Goal: Contribute content: Contribute content

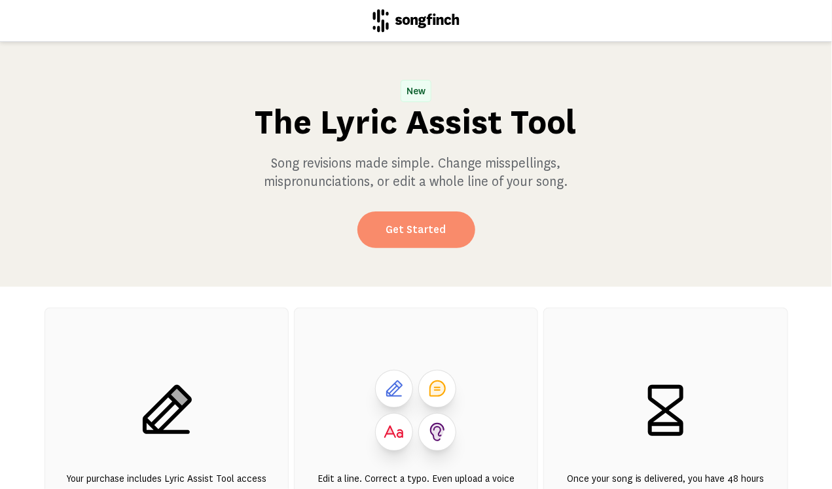
click at [413, 232] on link "Get Started" at bounding box center [416, 229] width 118 height 37
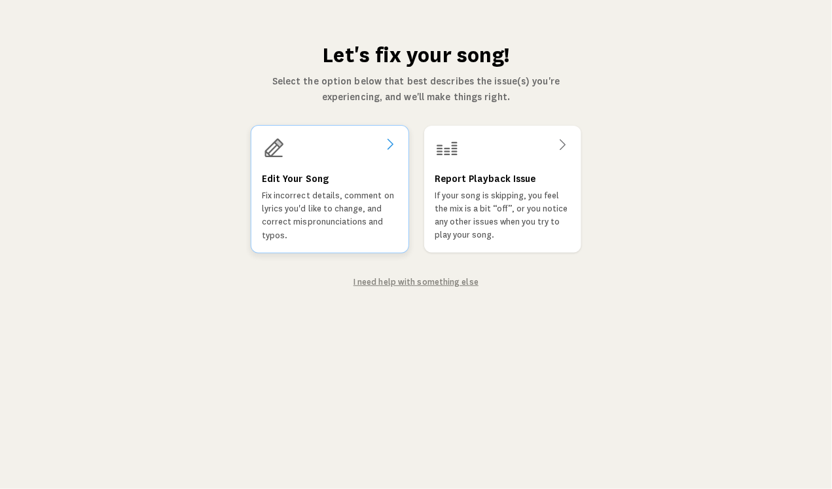
click at [334, 217] on p "Fix incorrect details, comment on lyrics you'd like to change, and correct misp…" at bounding box center [330, 215] width 136 height 53
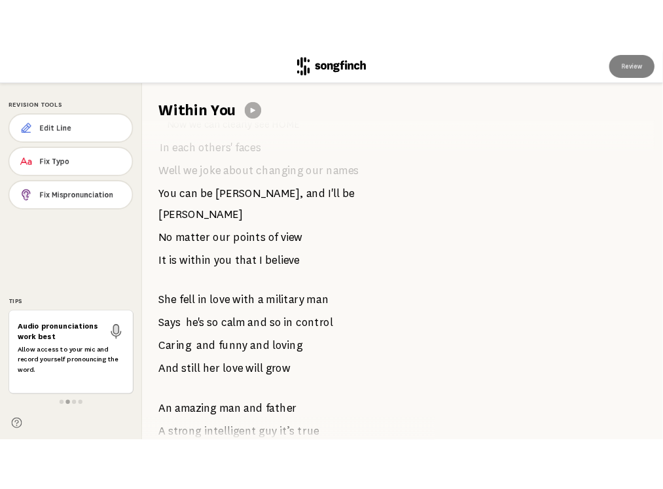
scroll to position [997, 0]
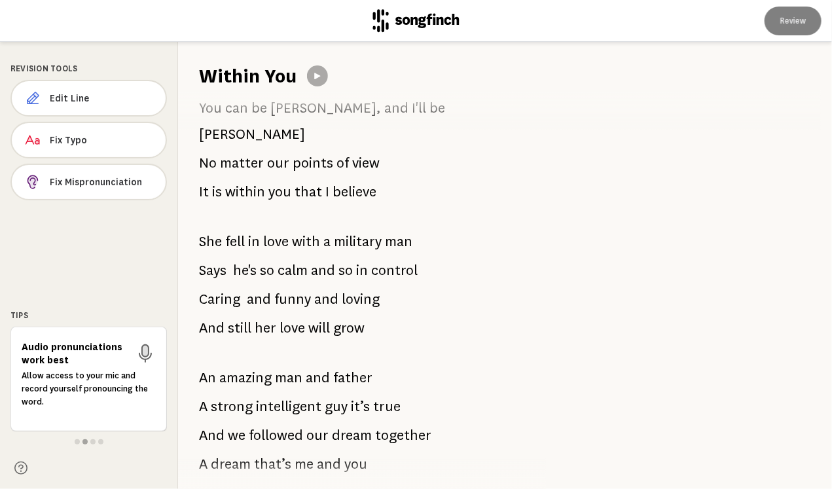
click at [255, 228] on span "in" at bounding box center [254, 241] width 12 height 26
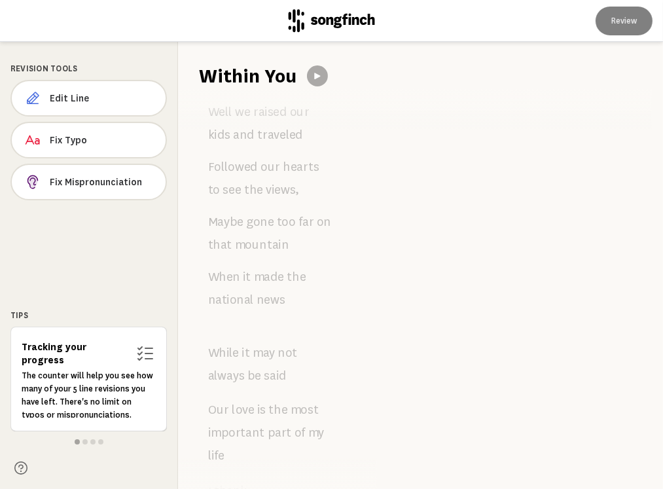
scroll to position [1730, 0]
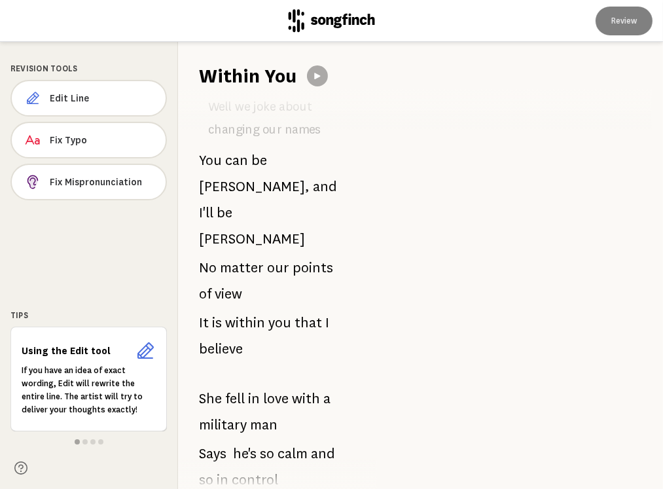
click at [338, 22] on icon at bounding box center [332, 20] width 86 height 23
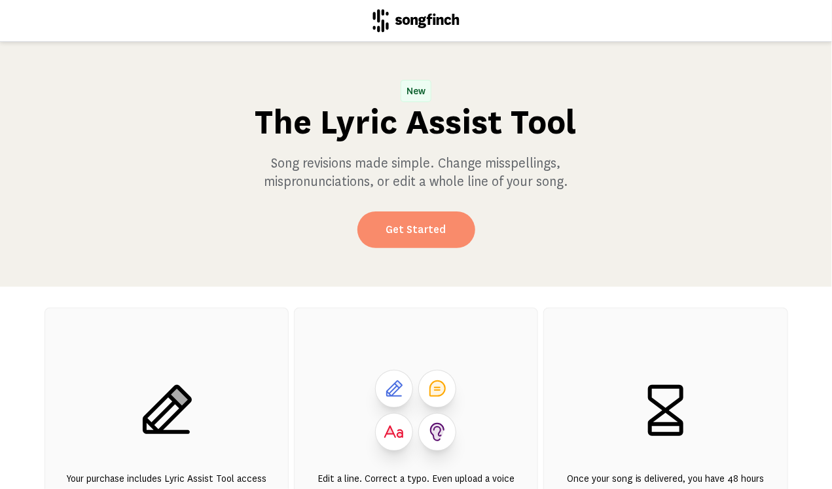
click at [431, 231] on link "Get Started" at bounding box center [416, 229] width 118 height 37
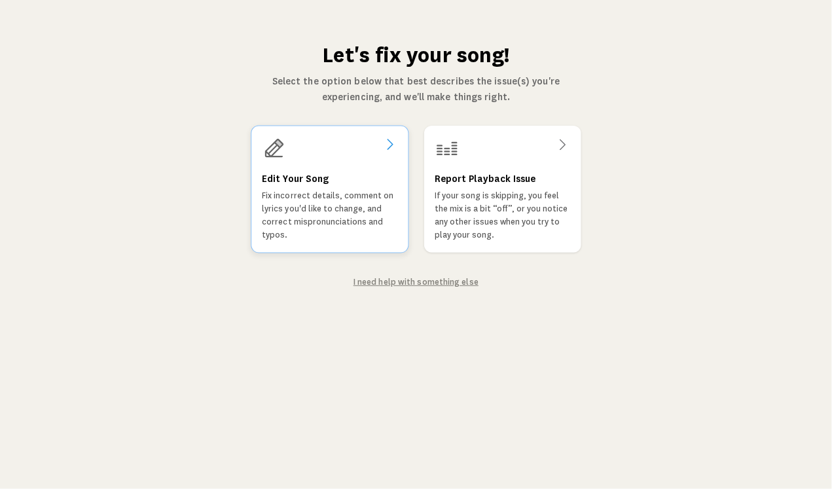
click at [354, 220] on p "Fix incorrect details, comment on lyrics you'd like to change, and correct misp…" at bounding box center [329, 215] width 135 height 52
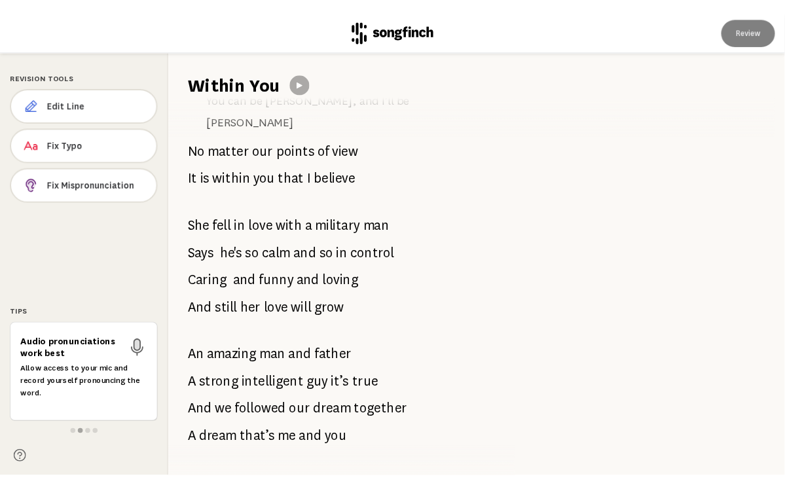
scroll to position [1017, 0]
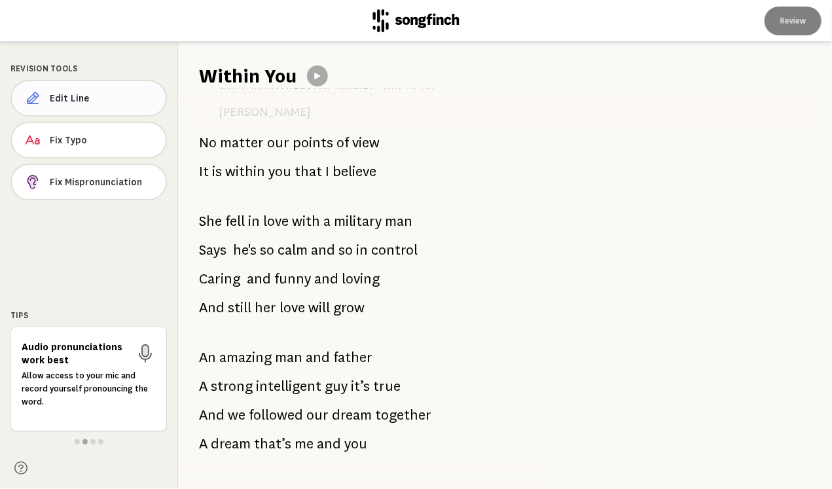
click at [67, 103] on span "Edit Line" at bounding box center [102, 98] width 105 height 13
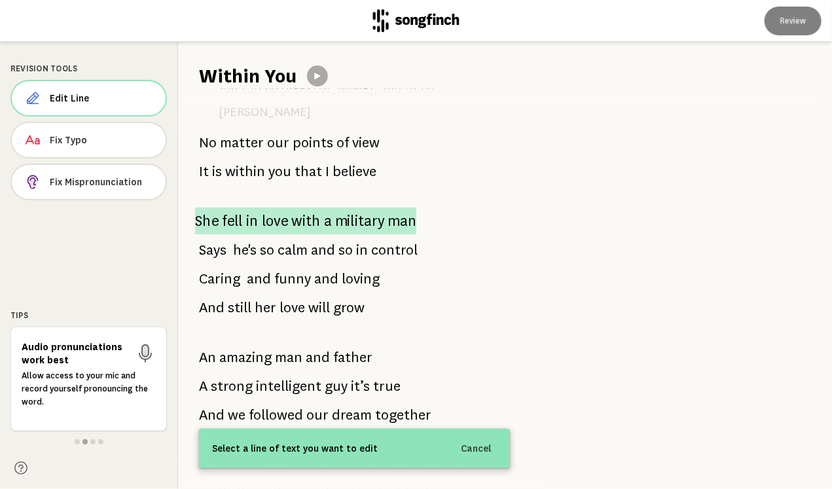
click at [270, 207] on span "love" at bounding box center [275, 220] width 26 height 27
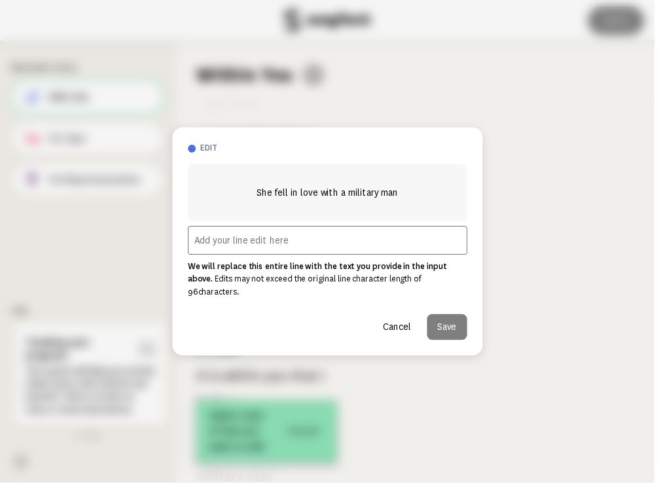
scroll to position [1776, 0]
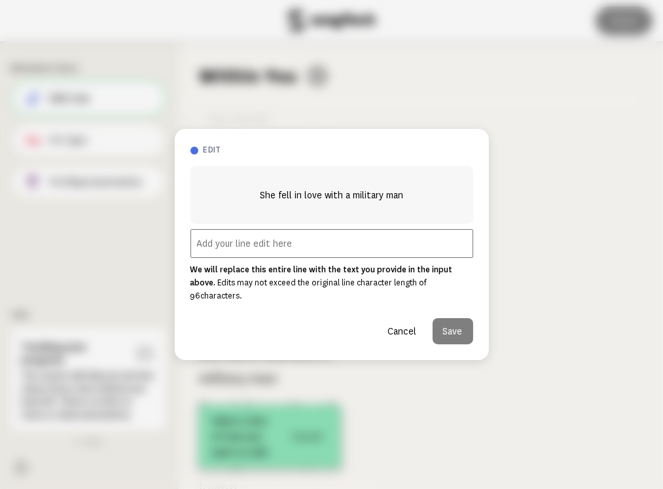
click at [297, 245] on input "text" at bounding box center [331, 243] width 283 height 29
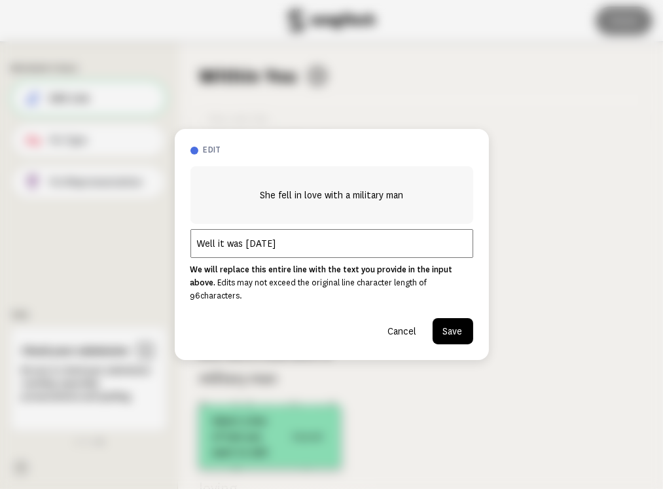
type input "Well it was [DATE]"
click at [460, 329] on button "Save" at bounding box center [453, 331] width 41 height 26
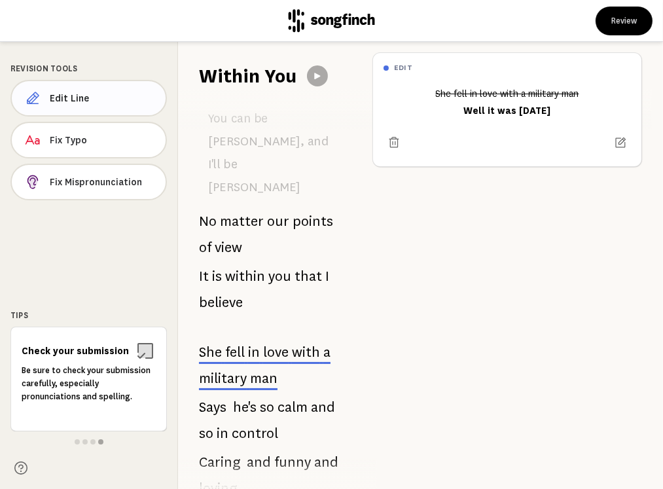
click at [125, 106] on button "Edit Line" at bounding box center [88, 98] width 156 height 37
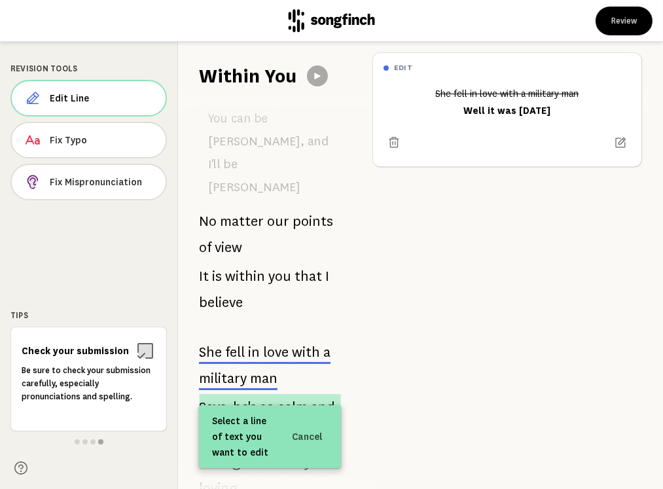
click at [255, 394] on span "he's" at bounding box center [245, 407] width 24 height 26
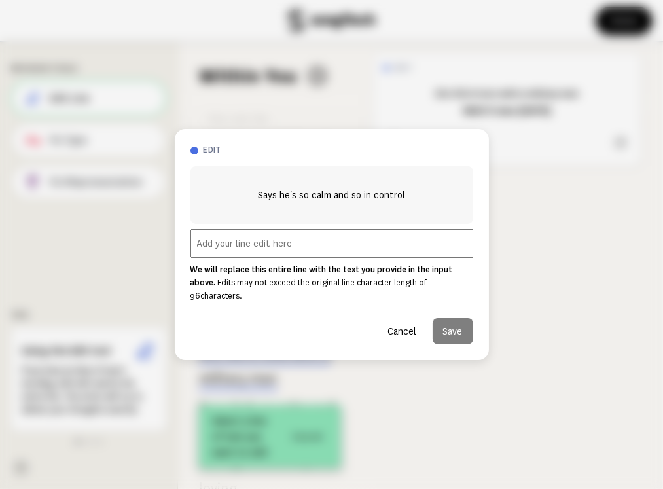
click at [251, 257] on input "text" at bounding box center [331, 243] width 283 height 29
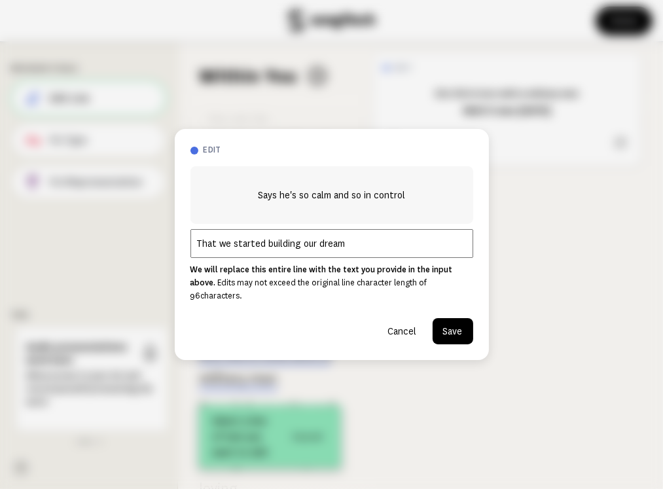
type input "That we started building our dream"
click at [458, 325] on button "Save" at bounding box center [453, 331] width 41 height 26
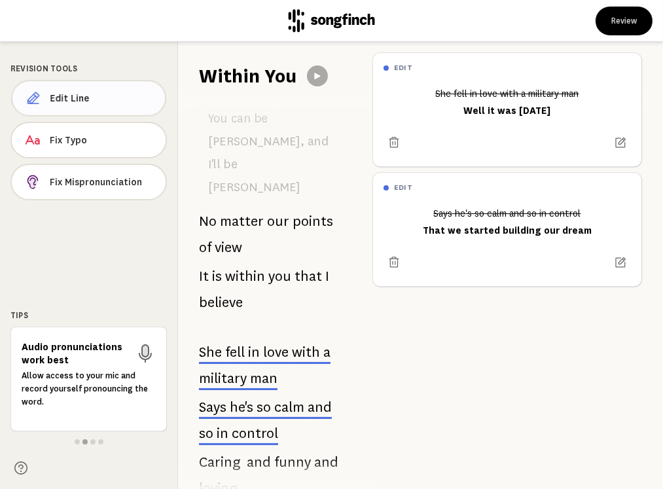
click at [99, 95] on span "Edit Line" at bounding box center [102, 98] width 105 height 13
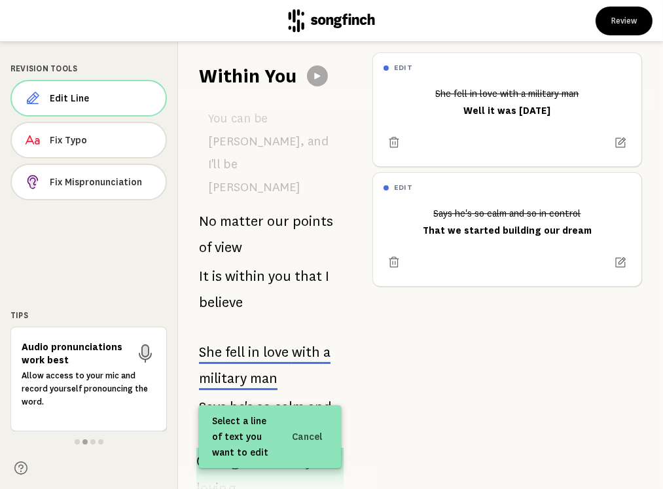
click at [212, 448] on span "Caring" at bounding box center [217, 461] width 43 height 27
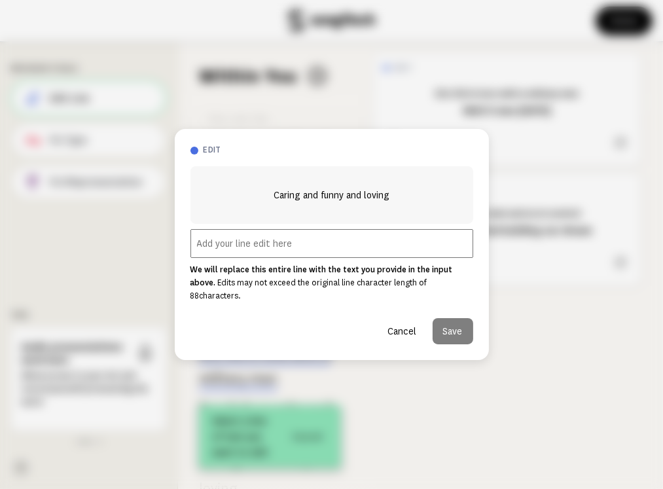
click at [209, 245] on input "text" at bounding box center [331, 243] width 283 height 29
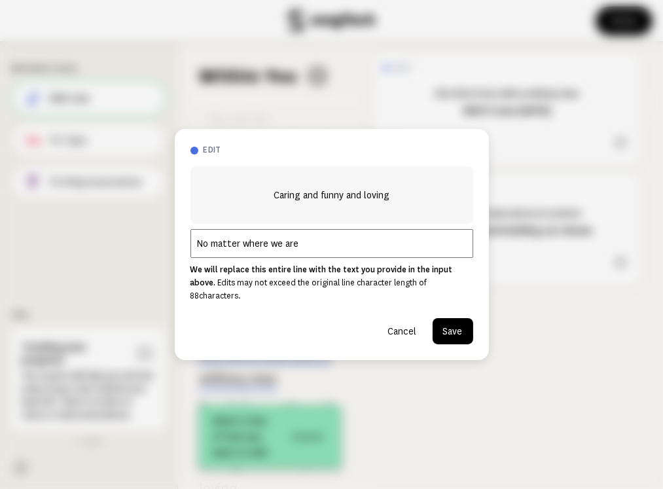
type input "No matter where we are"
click at [456, 326] on button "Save" at bounding box center [453, 331] width 41 height 26
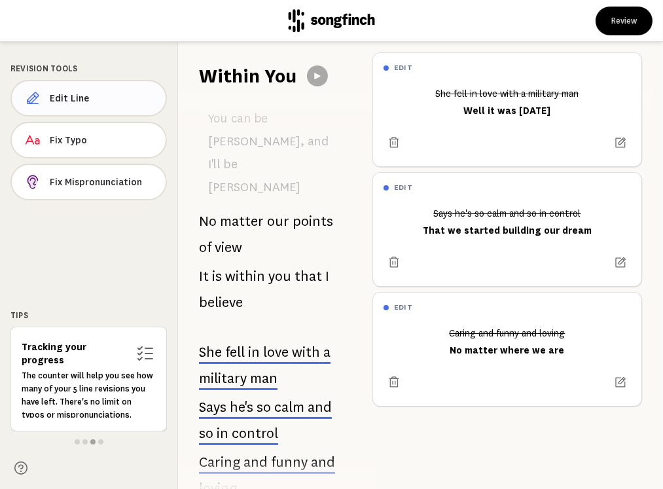
click at [79, 101] on span "Edit Line" at bounding box center [102, 98] width 105 height 13
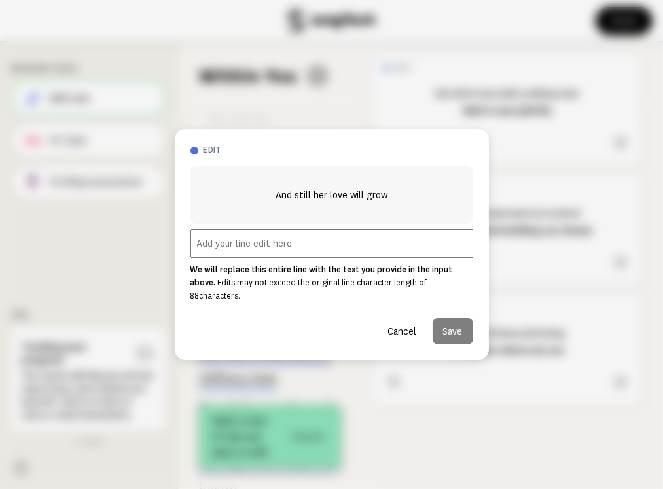
click at [284, 248] on input "text" at bounding box center [331, 243] width 283 height 29
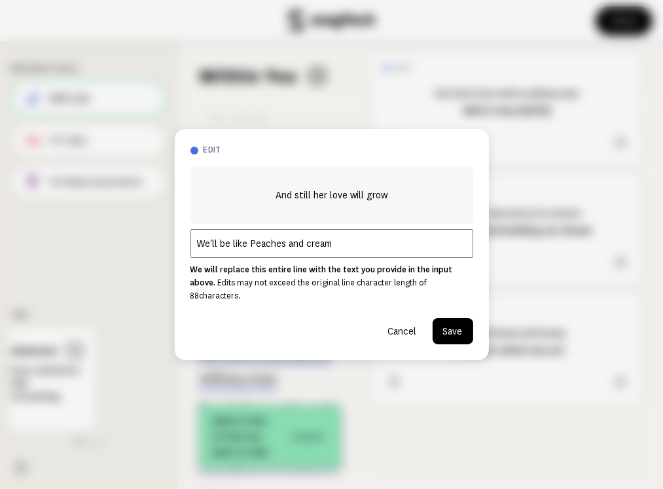
type input "We'll be like Peaches and cream"
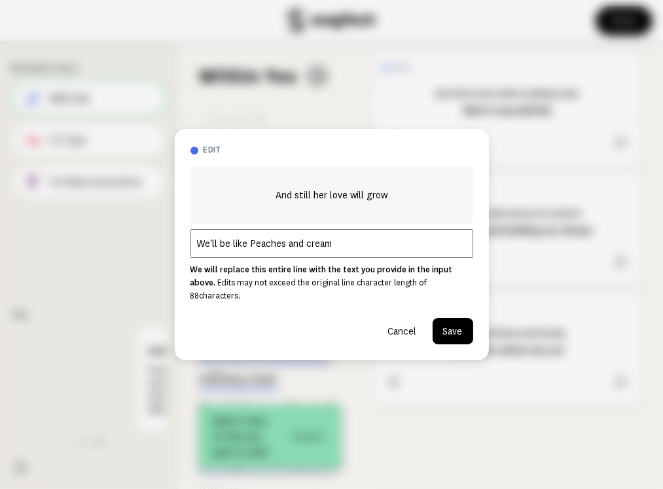
click at [456, 327] on button "Save" at bounding box center [453, 331] width 41 height 26
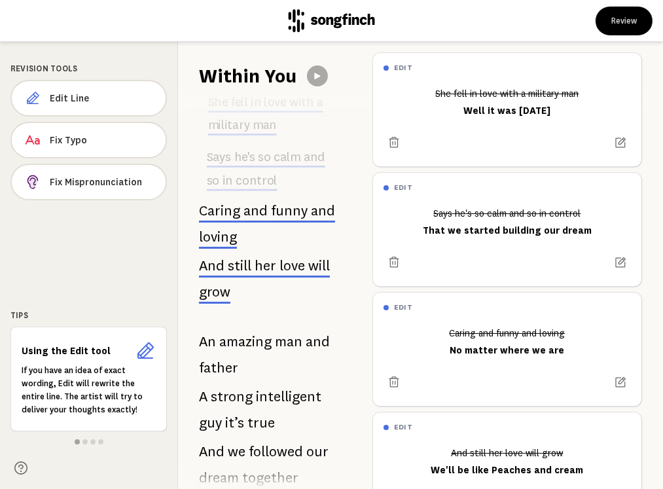
scroll to position [2038, 0]
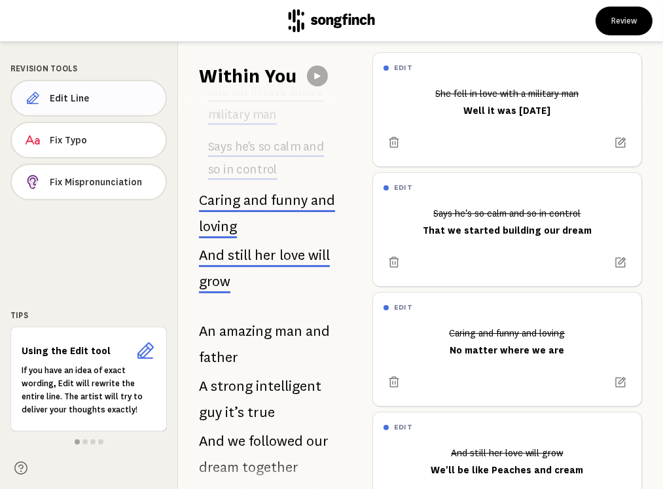
click at [108, 101] on span "Edit Line" at bounding box center [102, 98] width 105 height 13
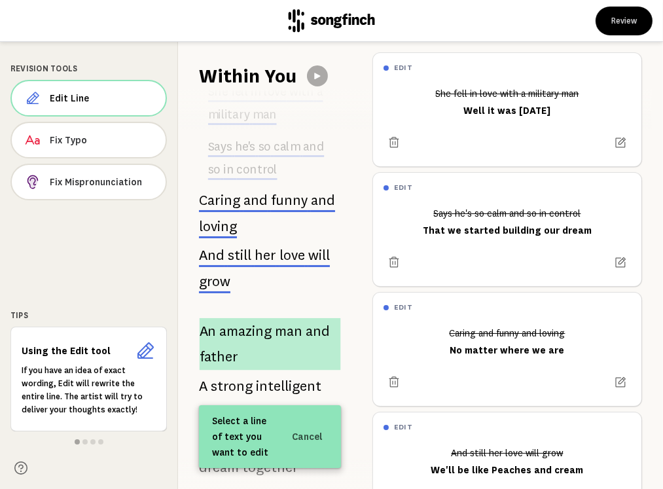
click at [238, 318] on span "amazing" at bounding box center [245, 331] width 52 height 26
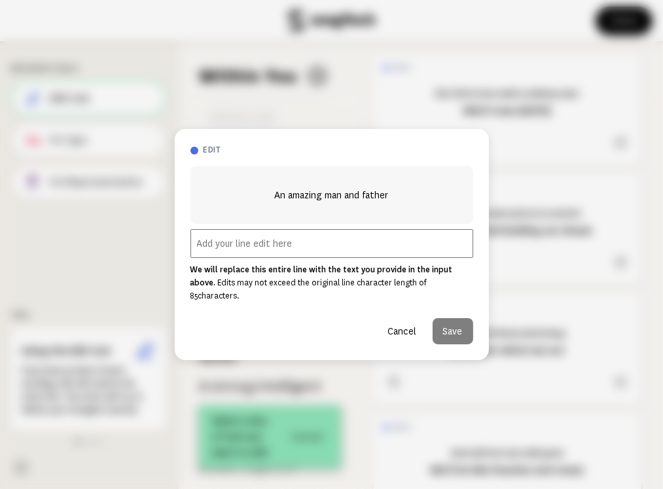
click at [277, 257] on input "text" at bounding box center [331, 243] width 283 height 29
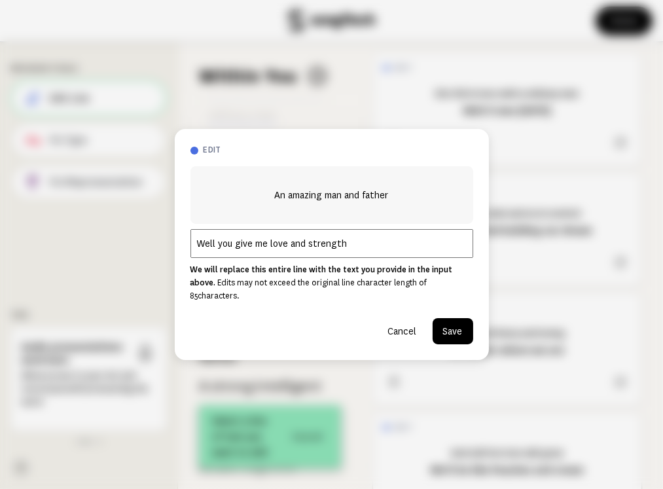
type input "Well you give me love and strength"
click at [456, 323] on button "Save" at bounding box center [453, 331] width 41 height 26
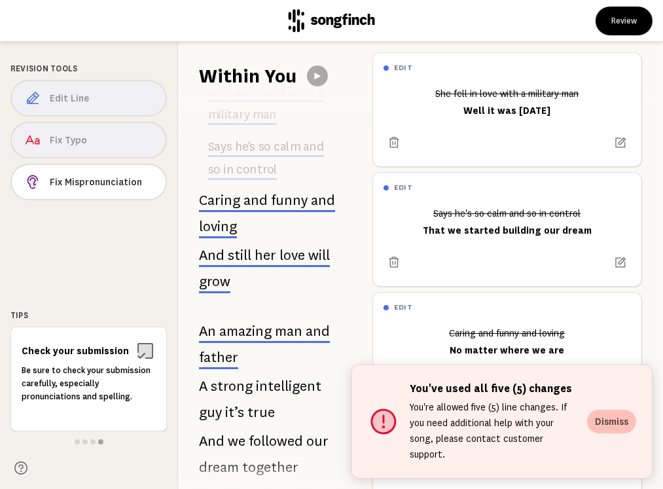
click at [618, 429] on button "Dismiss" at bounding box center [611, 422] width 49 height 24
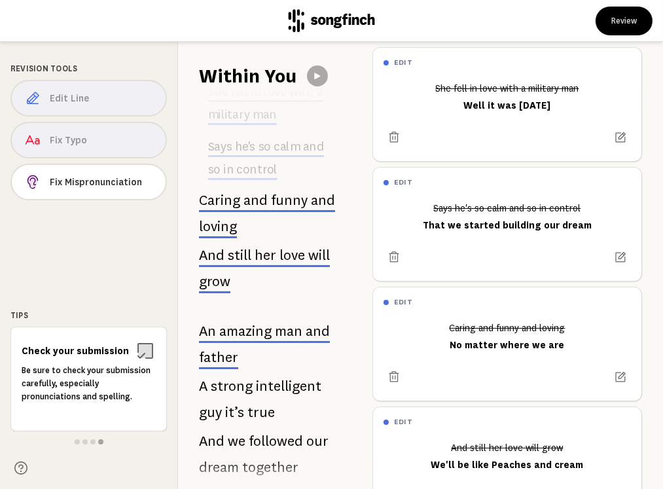
scroll to position [0, 0]
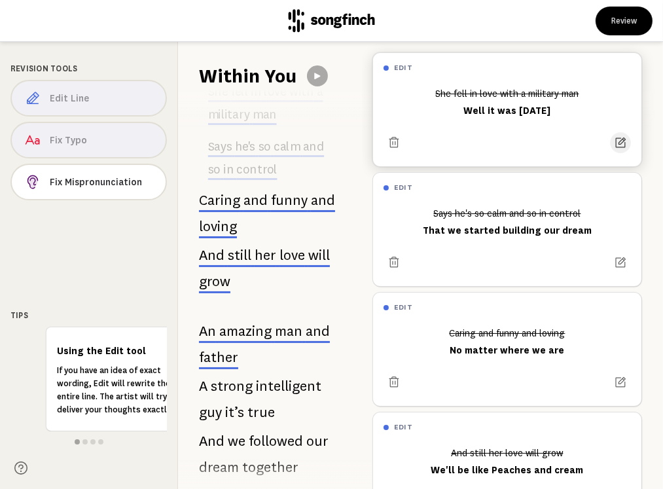
click at [614, 139] on icon at bounding box center [620, 142] width 13 height 13
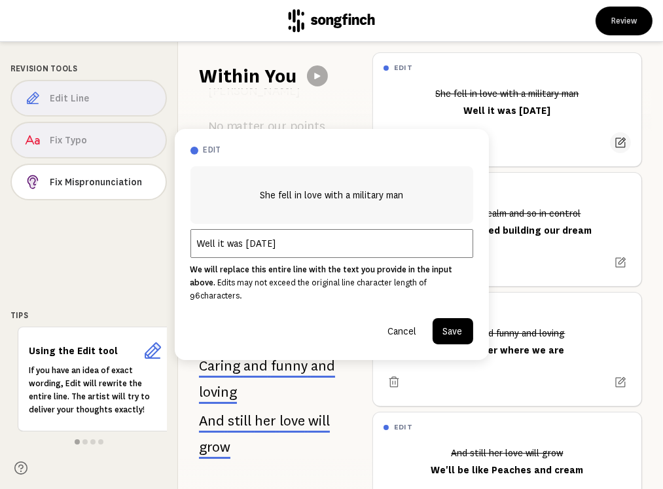
scroll to position [1863, 0]
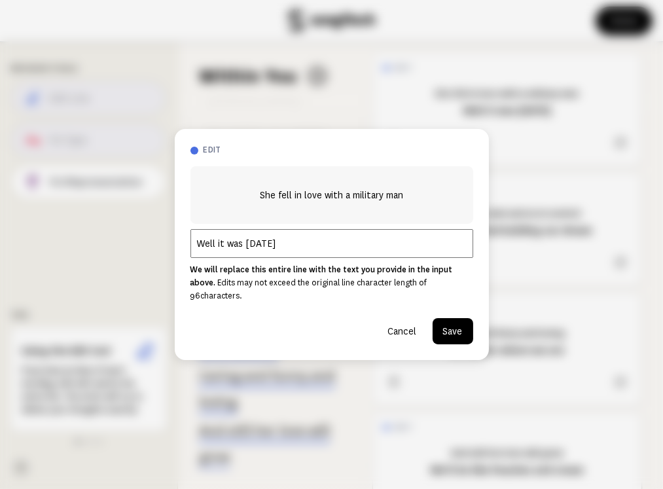
drag, startPoint x: 296, startPoint y: 249, endPoint x: 303, endPoint y: 253, distance: 7.6
click at [296, 249] on input "Well it was [DATE]" at bounding box center [331, 243] width 283 height 29
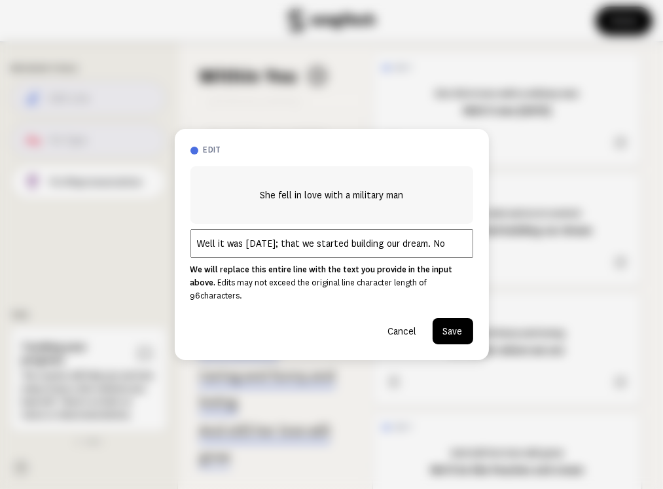
scroll to position [0, 0]
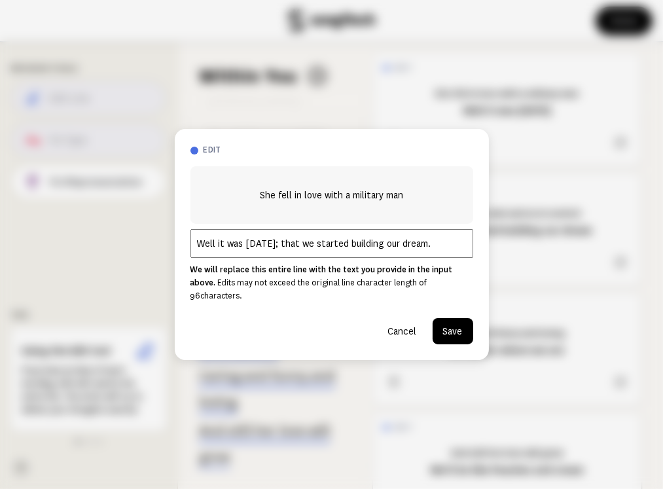
type input "Well it was [DATE]; that we started building our dream."
click at [456, 325] on button "Save" at bounding box center [453, 331] width 41 height 26
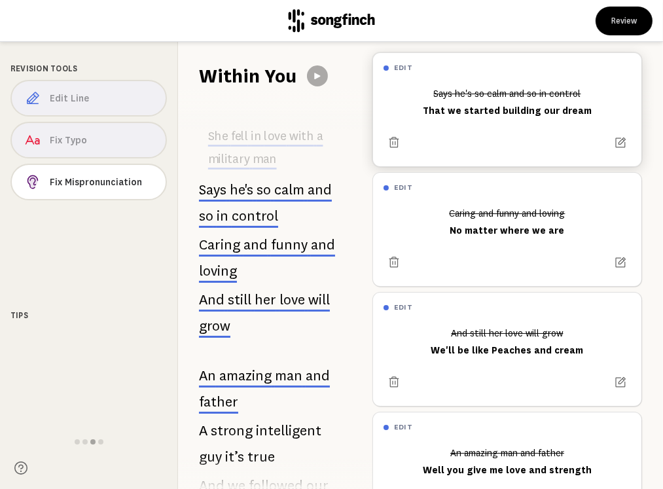
click at [545, 111] on div "Says he's so calm and so in control That we started building our dream" at bounding box center [507, 101] width 247 height 39
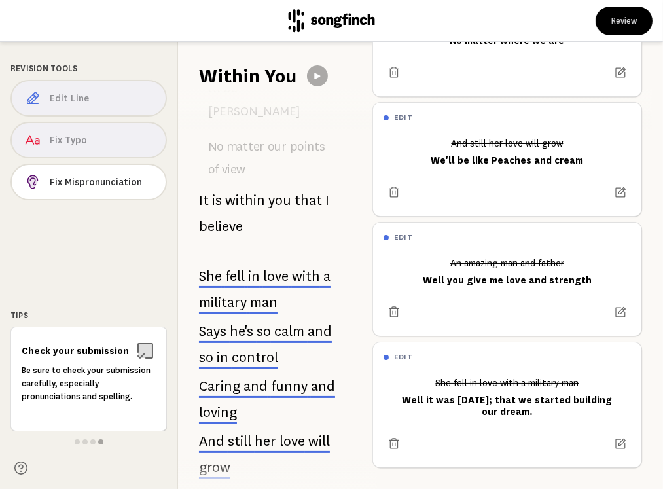
scroll to position [1787, 0]
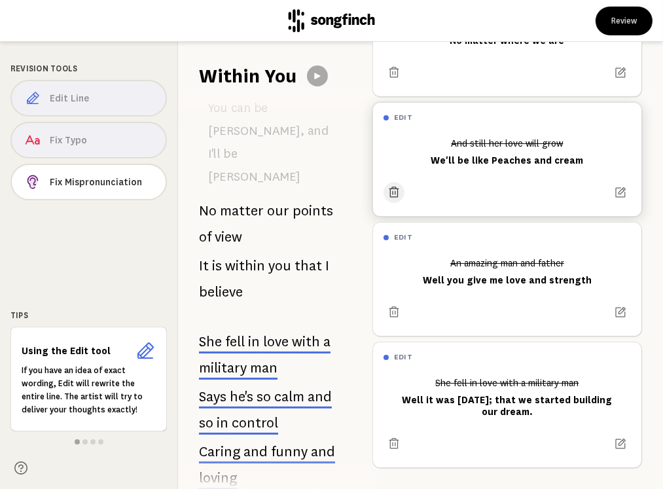
click at [395, 187] on icon at bounding box center [394, 192] width 10 height 10
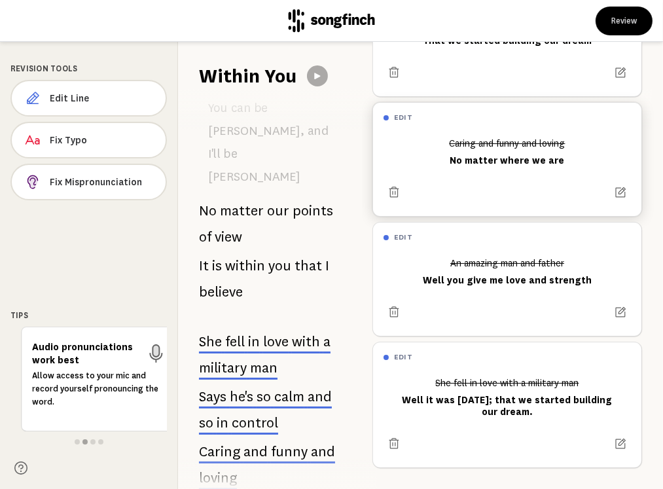
scroll to position [12, 0]
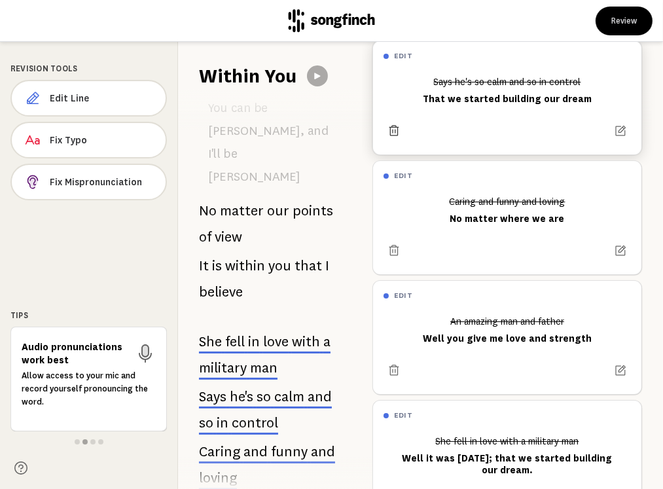
click at [396, 130] on icon at bounding box center [393, 130] width 13 height 13
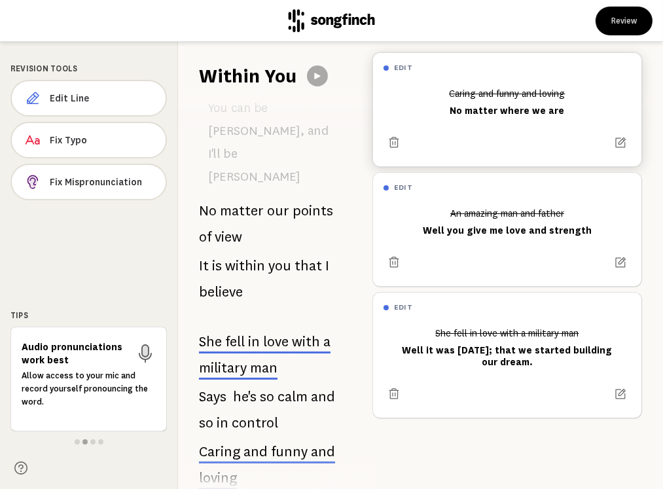
scroll to position [0, 0]
click at [392, 261] on icon at bounding box center [394, 262] width 10 height 10
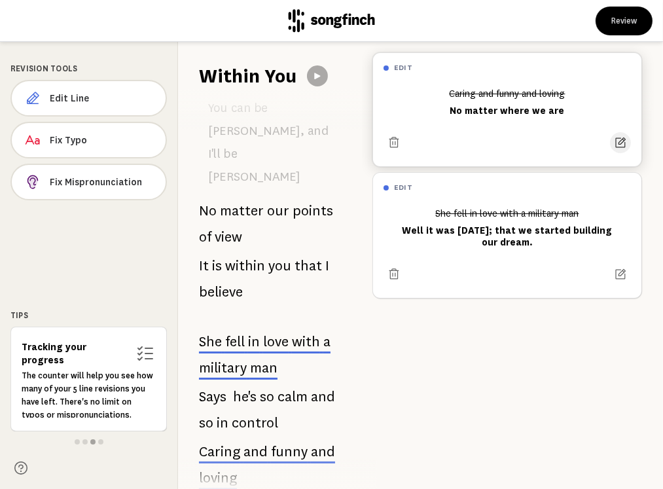
click at [614, 139] on icon at bounding box center [620, 142] width 13 height 13
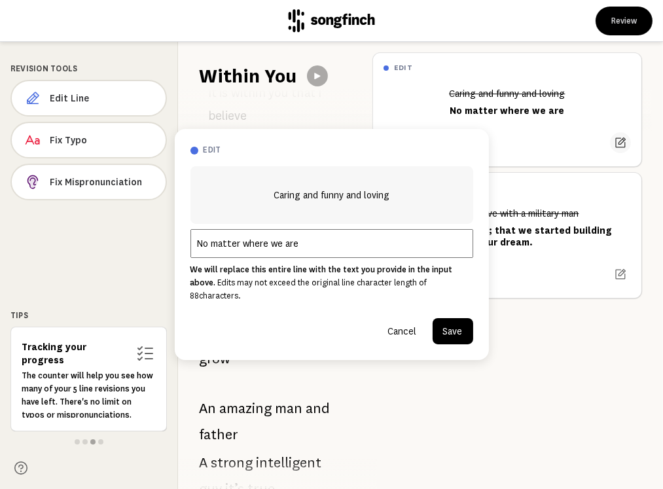
scroll to position [1973, 0]
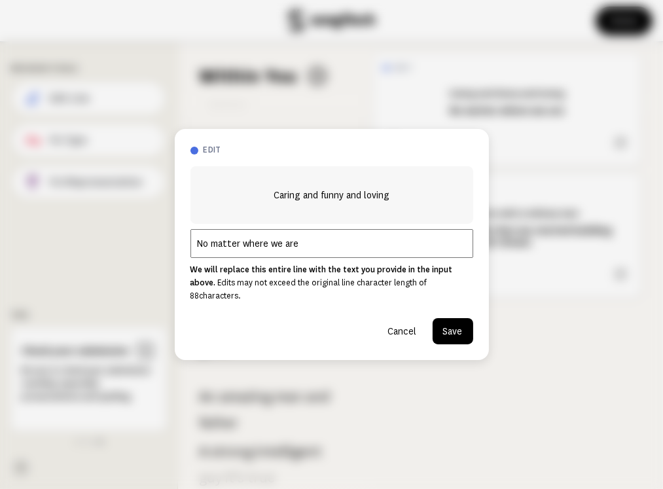
drag, startPoint x: 296, startPoint y: 250, endPoint x: 341, endPoint y: 251, distance: 44.5
click at [296, 250] on input "No matter where we are" at bounding box center [331, 243] width 283 height 29
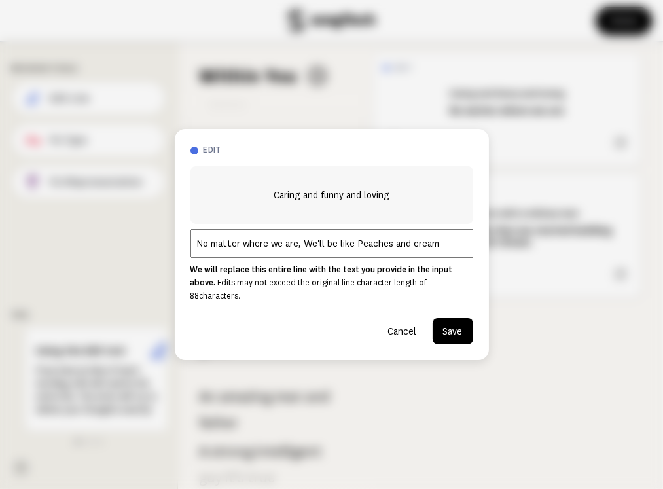
type input "No matter where we are, We'll be like Peaches and cream"
click at [448, 322] on button "Save" at bounding box center [453, 331] width 41 height 26
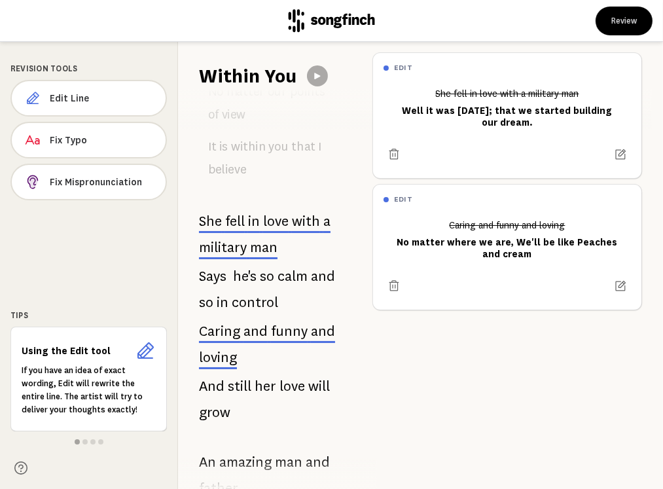
scroll to position [1842, 0]
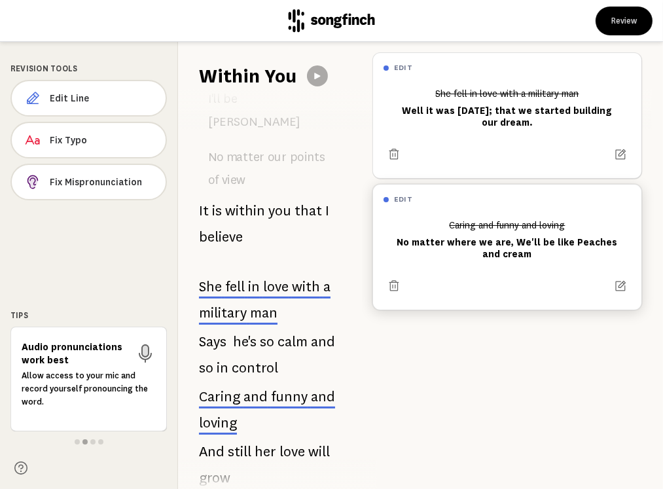
click at [539, 261] on div "Caring and funny and loving No matter where we are, We'll be like Peaches and c…" at bounding box center [507, 239] width 247 height 51
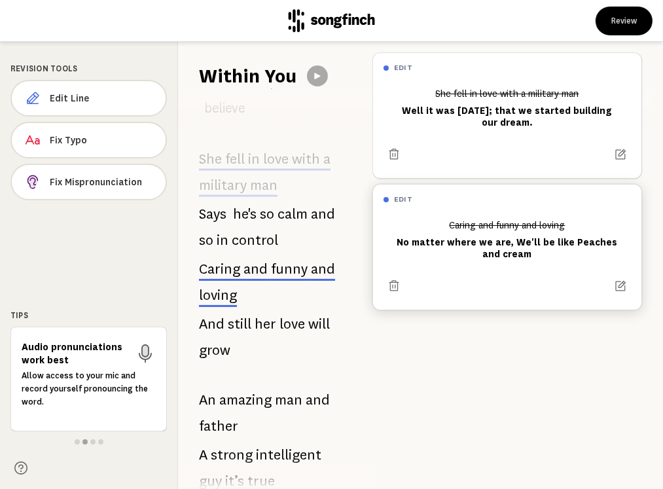
scroll to position [1973, 0]
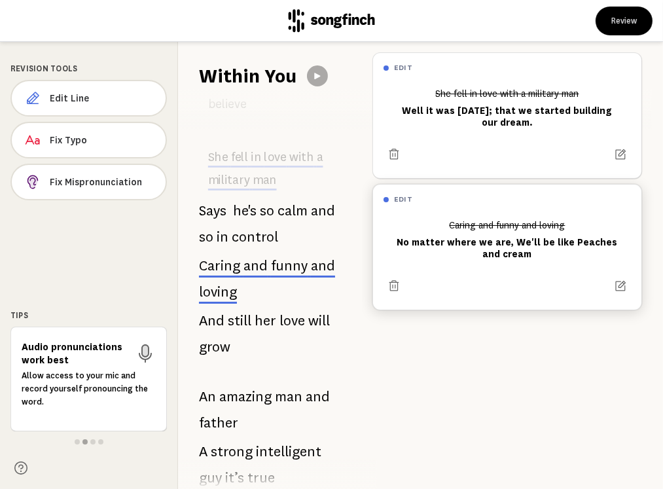
drag, startPoint x: 528, startPoint y: 253, endPoint x: 404, endPoint y: 245, distance: 124.6
click at [404, 245] on div "Caring and funny and loving No matter where we are, We'll be like Peaches and c…" at bounding box center [507, 239] width 247 height 51
click at [618, 287] on button at bounding box center [620, 286] width 21 height 21
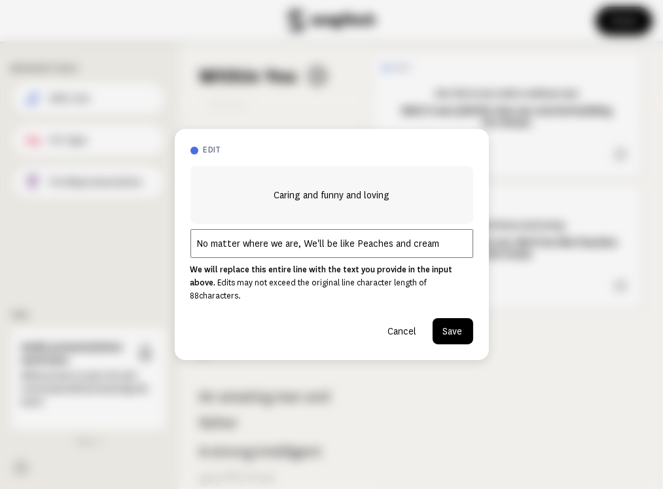
drag, startPoint x: 439, startPoint y: 253, endPoint x: 188, endPoint y: 259, distance: 251.4
click at [187, 259] on div "edit Caring and funny and loving No matter where we are, We'll be like Peaches …" at bounding box center [332, 244] width 314 height 231
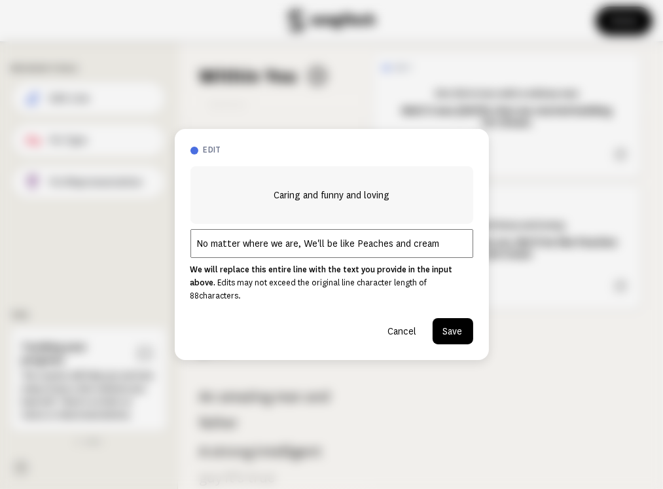
click at [451, 321] on button "Save" at bounding box center [453, 331] width 41 height 26
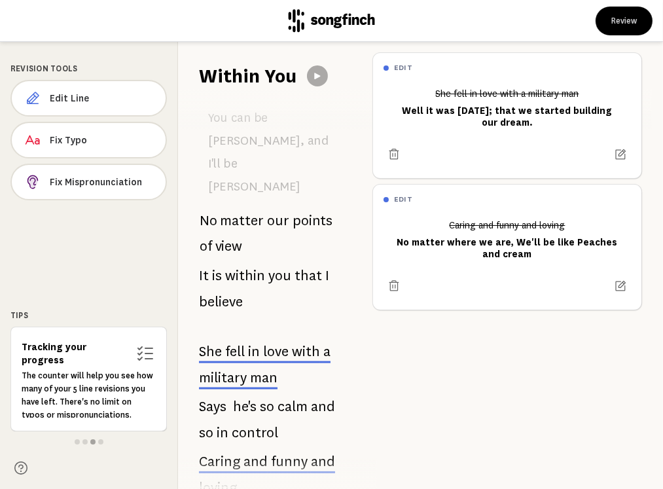
scroll to position [1776, 0]
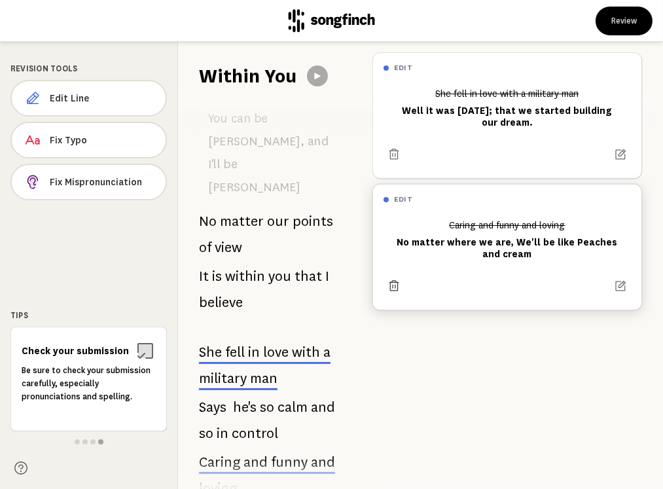
click at [396, 288] on icon at bounding box center [393, 285] width 13 height 13
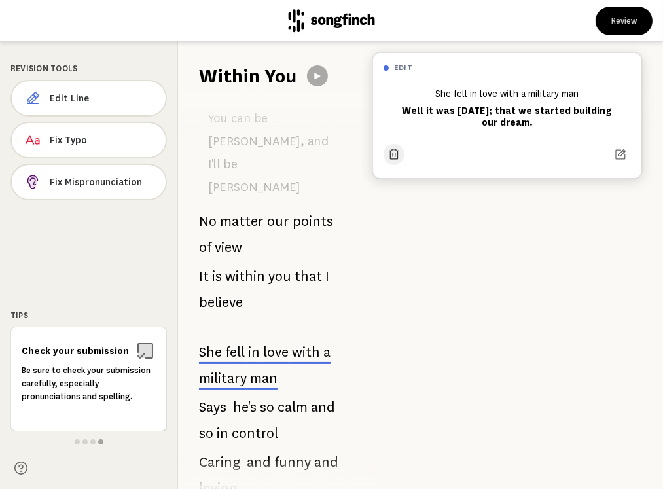
click at [397, 160] on icon at bounding box center [393, 154] width 13 height 13
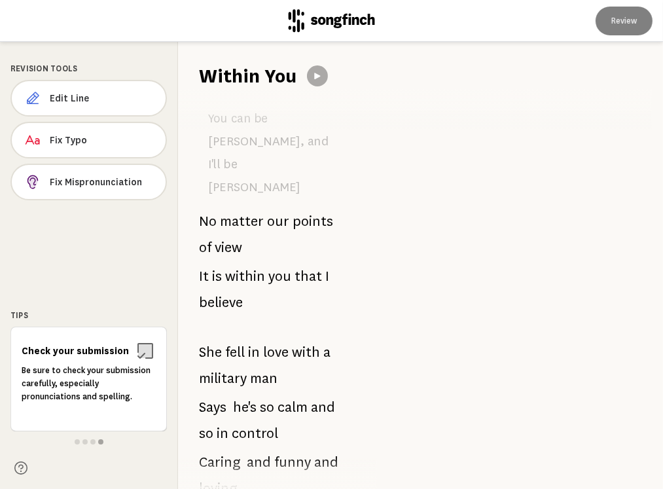
click at [255, 339] on span "in" at bounding box center [254, 352] width 12 height 26
click at [75, 98] on span "Edit Line" at bounding box center [102, 98] width 105 height 13
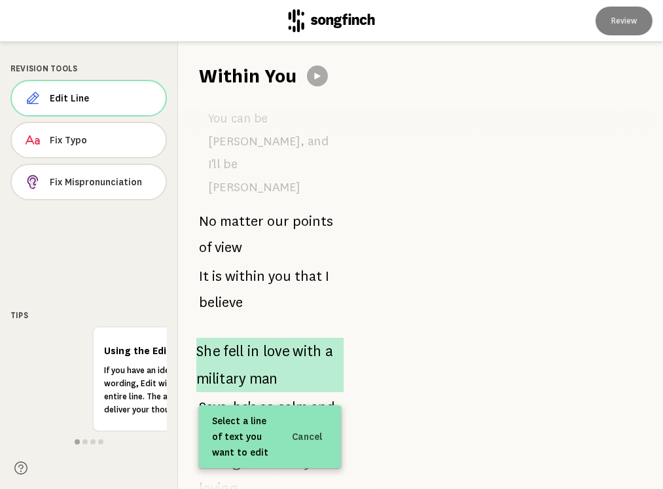
click at [264, 338] on span "love" at bounding box center [276, 351] width 26 height 27
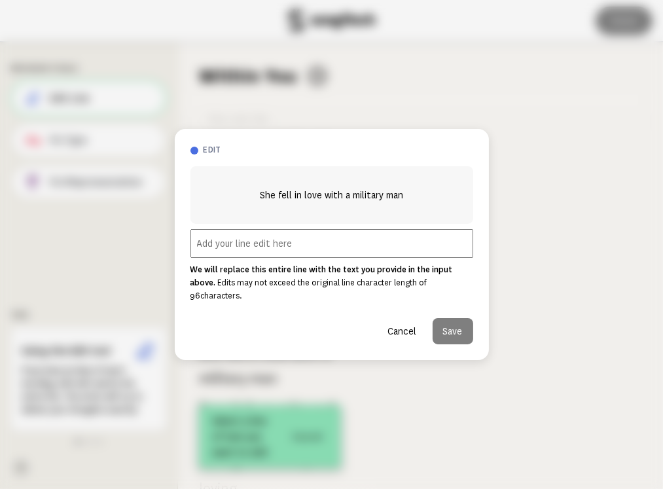
click at [306, 248] on input "text" at bounding box center [331, 243] width 283 height 29
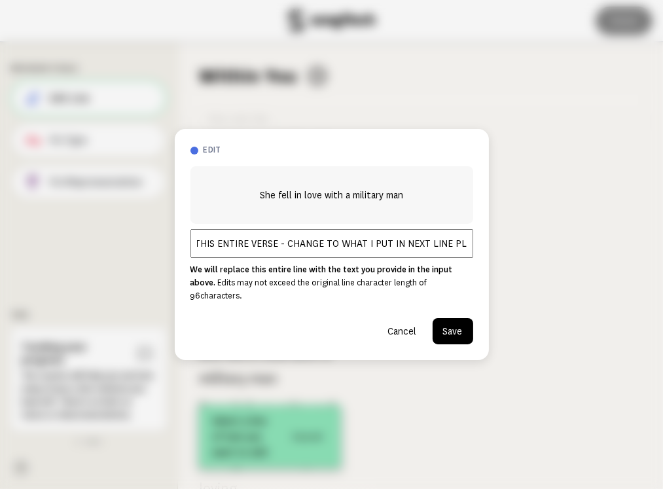
scroll to position [0, 45]
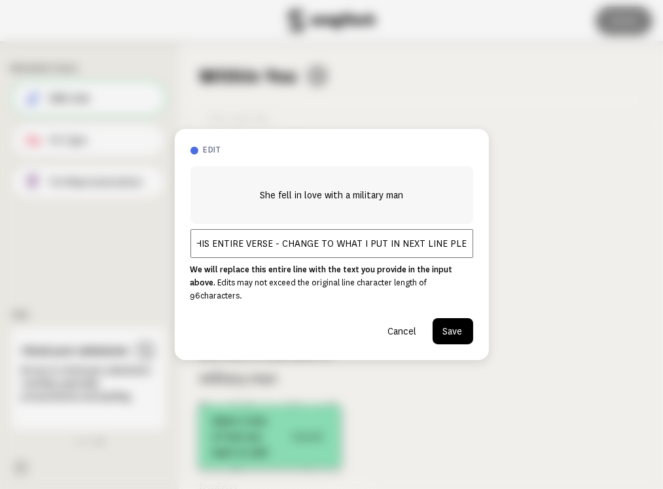
type input "REMOVE THIS ENTIRE VERSE - CHANGE TO WHAT I PUT IN NEXT LINE PLEASE"
click at [456, 323] on button "Save" at bounding box center [453, 331] width 41 height 26
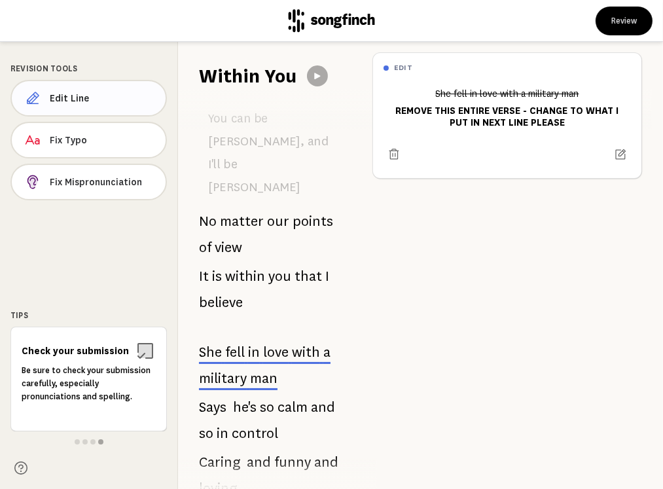
click at [88, 100] on span "Edit Line" at bounding box center [102, 98] width 105 height 13
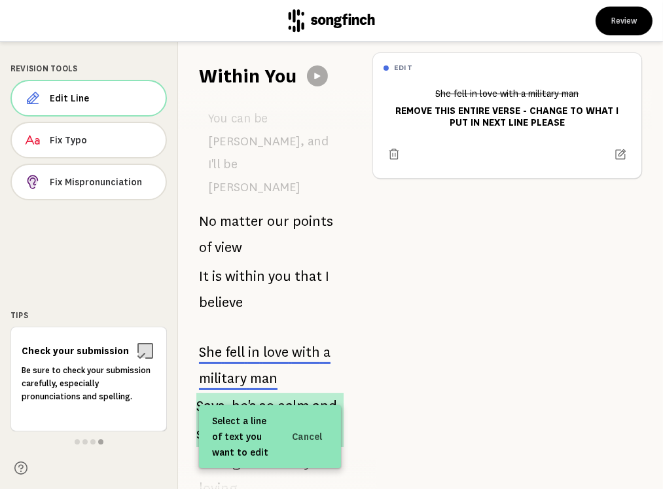
click at [257, 393] on p "Says he's so calm and so in control" at bounding box center [269, 420] width 147 height 54
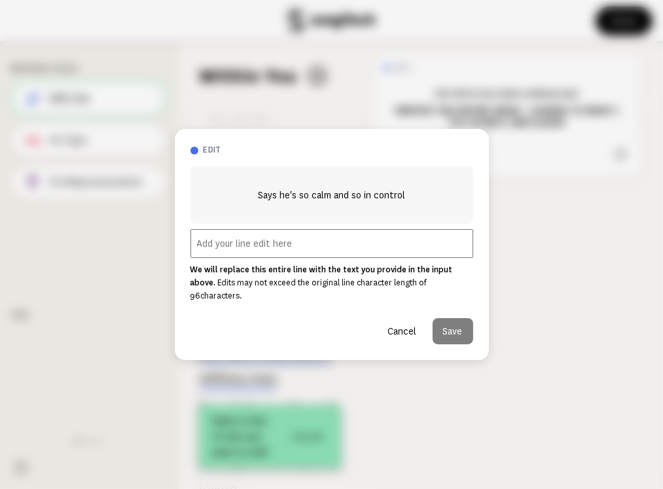
click at [304, 248] on input "text" at bounding box center [331, 243] width 283 height 29
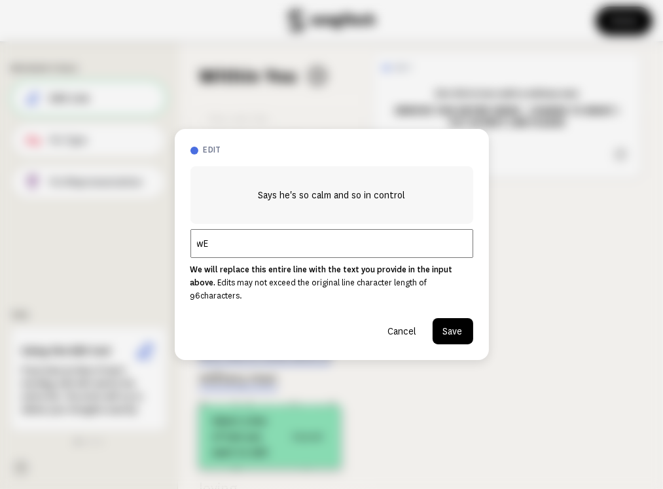
type input "w"
type input "Well it was [DATE]; that we started building our dream. No matter where we are,"
click at [453, 328] on button "Save" at bounding box center [453, 331] width 41 height 26
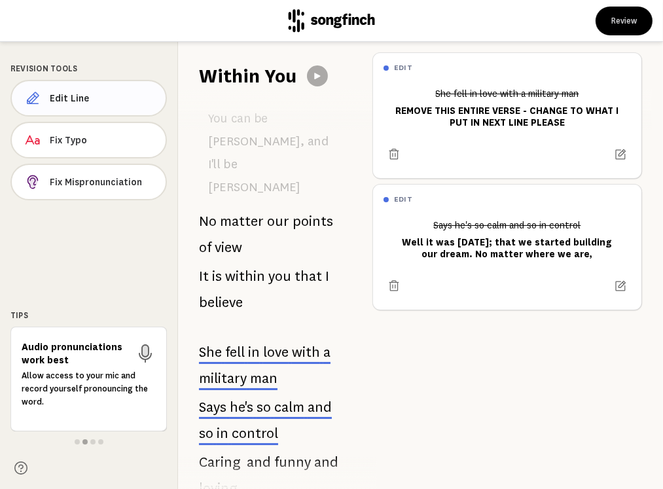
click at [122, 104] on span "Edit Line" at bounding box center [102, 98] width 105 height 13
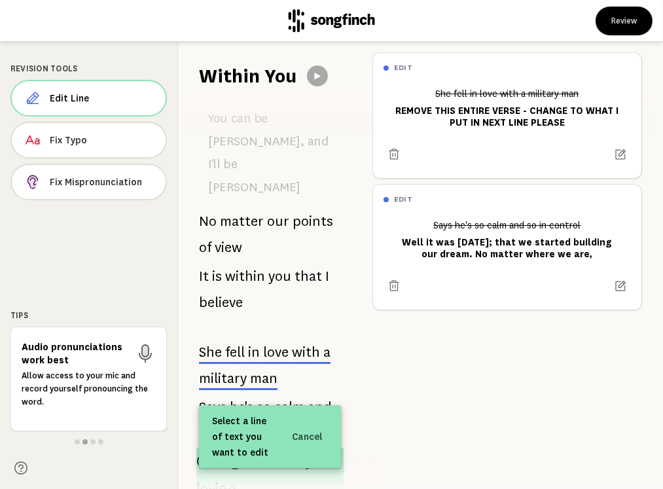
click at [230, 475] on span "loving" at bounding box center [215, 488] width 39 height 27
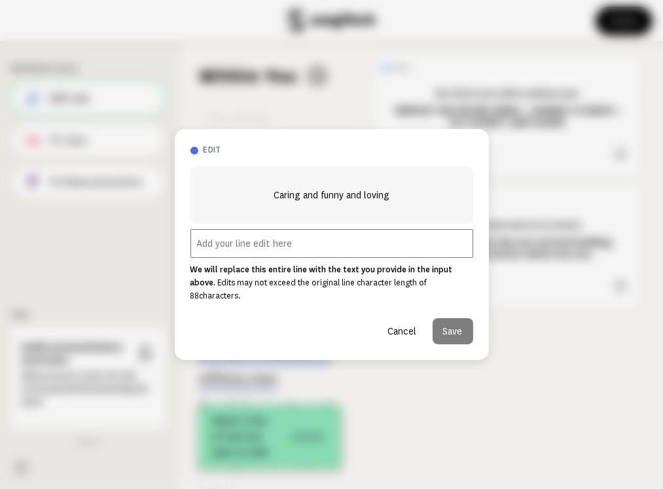
click at [289, 251] on input "text" at bounding box center [331, 243] width 283 height 29
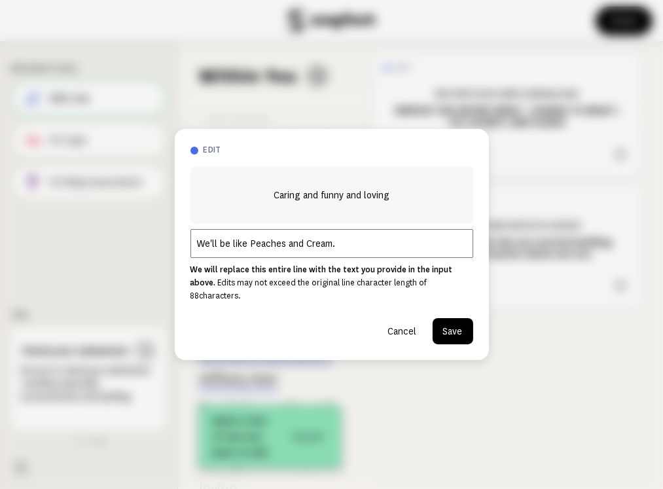
type input "We'll be like Peaches and Cream."
click at [461, 329] on button "Save" at bounding box center [453, 331] width 41 height 26
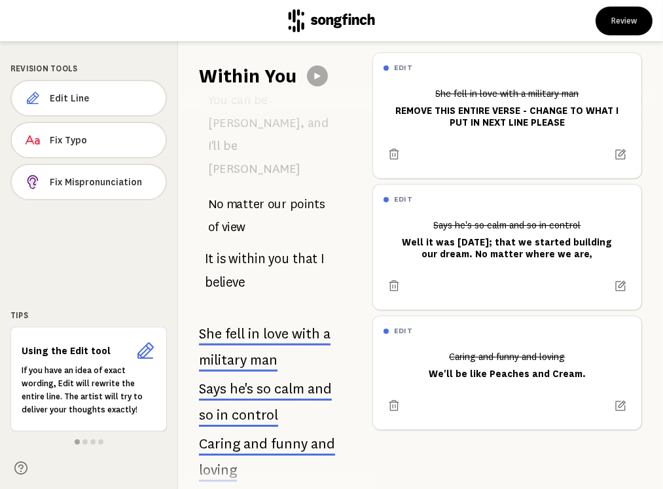
scroll to position [1776, 0]
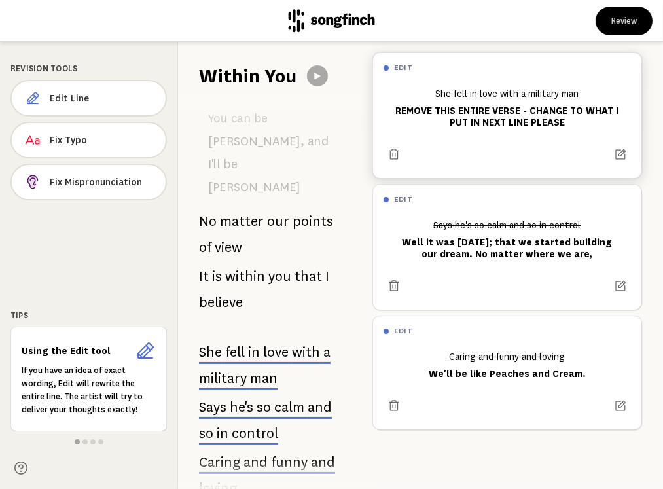
click at [461, 128] on div "She fell in love with a military man REMOVE THIS ENTIRE VERSE - CHANGE TO WHAT …" at bounding box center [507, 107] width 247 height 51
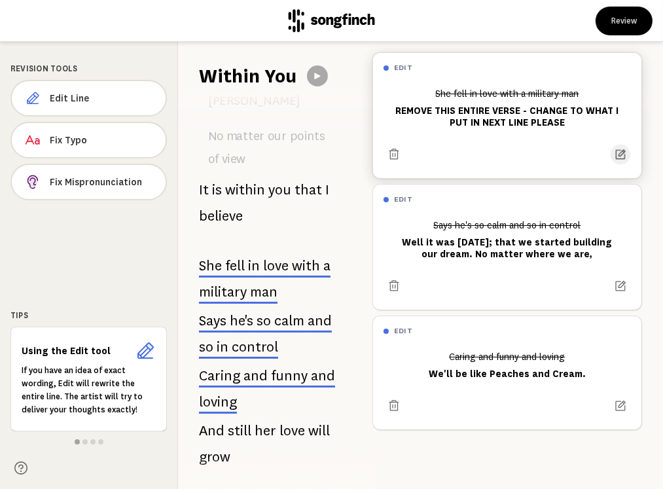
click at [616, 153] on icon at bounding box center [621, 154] width 10 height 10
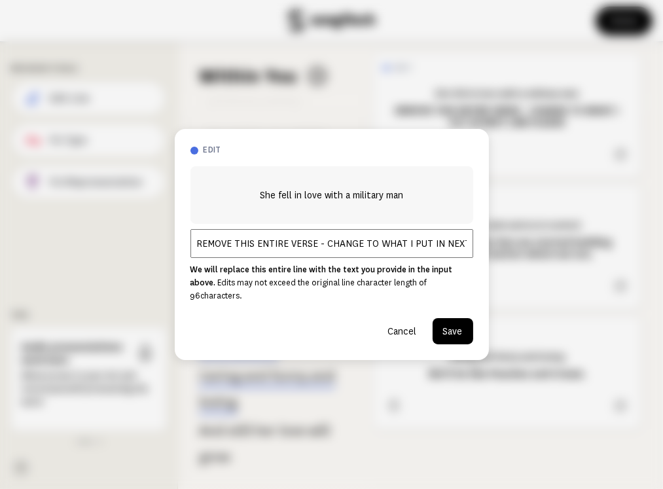
click at [251, 249] on input "REMOVE THIS ENTIRE VERSE - CHANGE TO WHAT I PUT IN NEXT LINE PLEASE" at bounding box center [331, 243] width 283 height 29
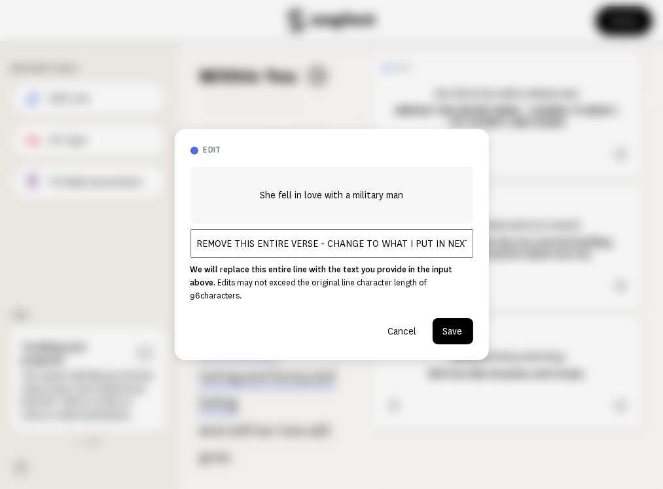
click at [245, 247] on input "REMOVE THIS ENTIRE VERSE - CHANGE TO WHAT I PUT IN NEXT LINE PLEASE" at bounding box center [331, 243] width 283 height 29
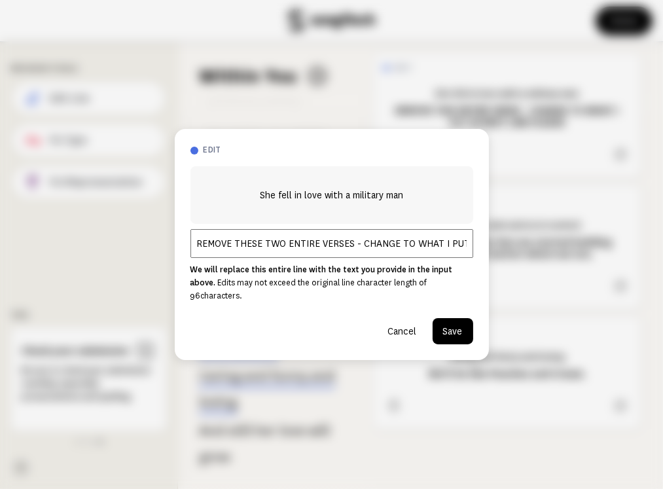
type input "REMOVE THESE TWO ENTIRE VERSES - CHANGE TO WHAT I PUT IN NEXT LINE PLEASE"
click at [452, 328] on button "Save" at bounding box center [453, 331] width 41 height 26
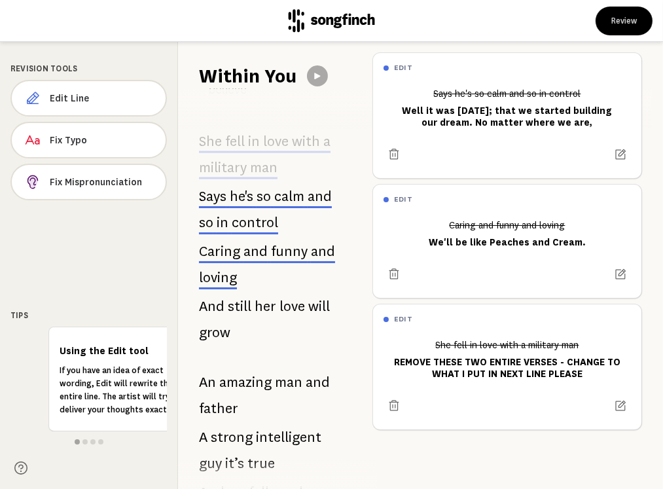
scroll to position [1993, 0]
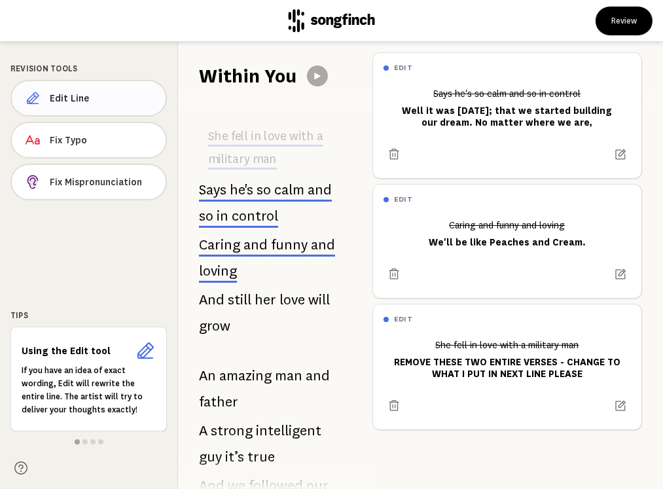
click at [100, 98] on span "Edit Line" at bounding box center [102, 98] width 105 height 13
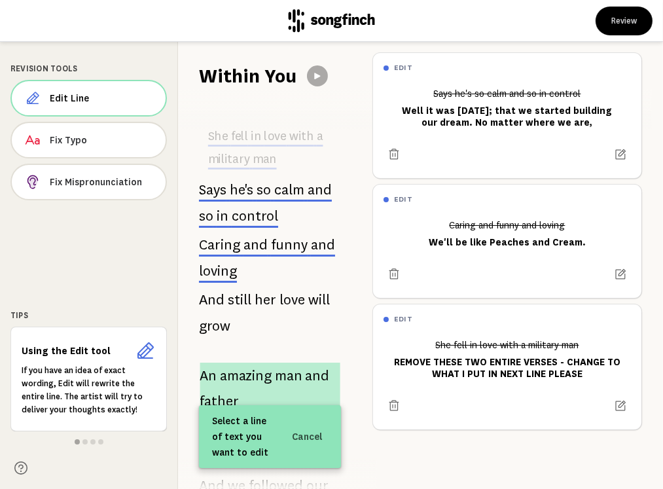
click at [257, 363] on span "amazing" at bounding box center [246, 376] width 52 height 26
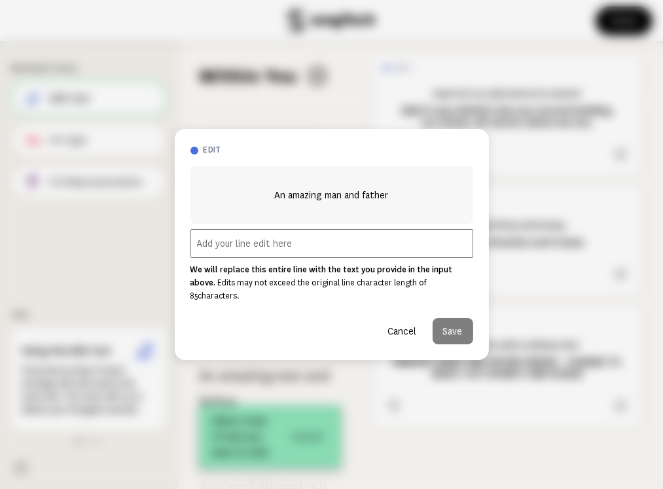
click at [260, 252] on input "text" at bounding box center [331, 243] width 283 height 29
type input "w"
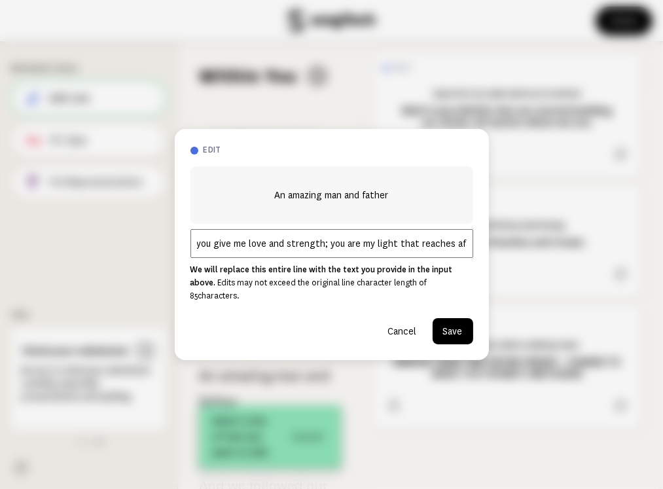
scroll to position [0, 24]
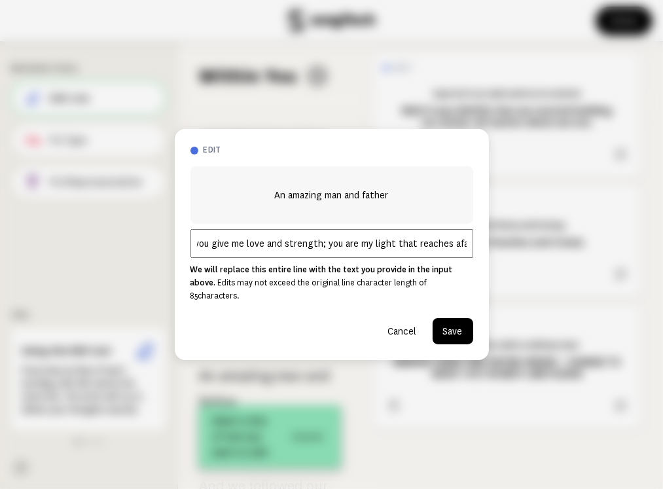
type input "Well you give me love and strength; you are my light that reaches afar;"
click at [462, 330] on button "Save" at bounding box center [453, 331] width 41 height 26
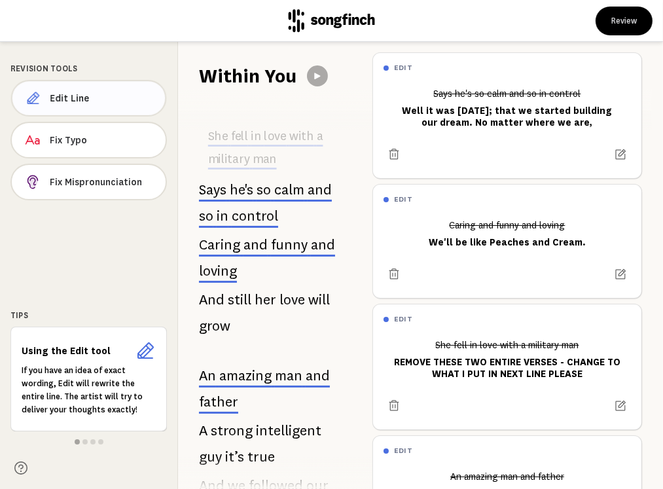
click at [94, 98] on span "Edit Line" at bounding box center [102, 98] width 105 height 13
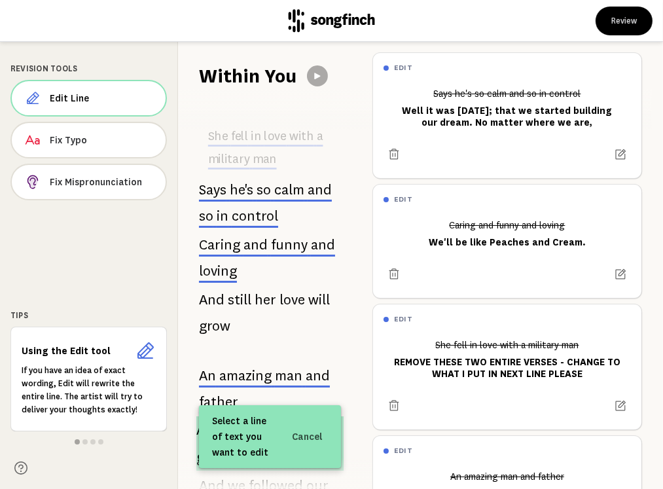
click at [255, 444] on span "true" at bounding box center [261, 457] width 29 height 27
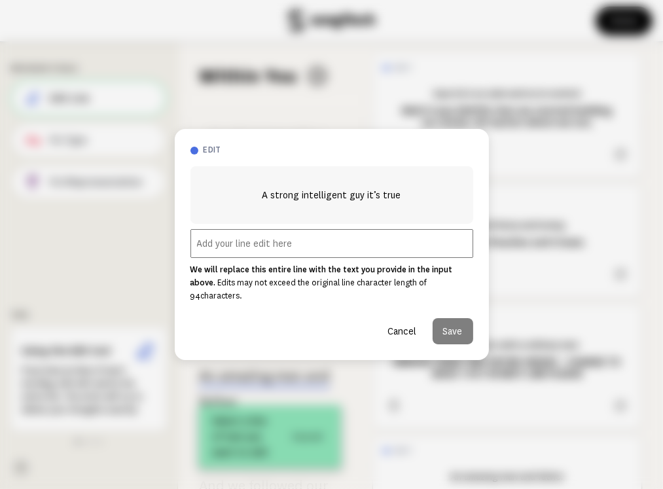
click at [287, 250] on input "text" at bounding box center [331, 243] width 283 height 29
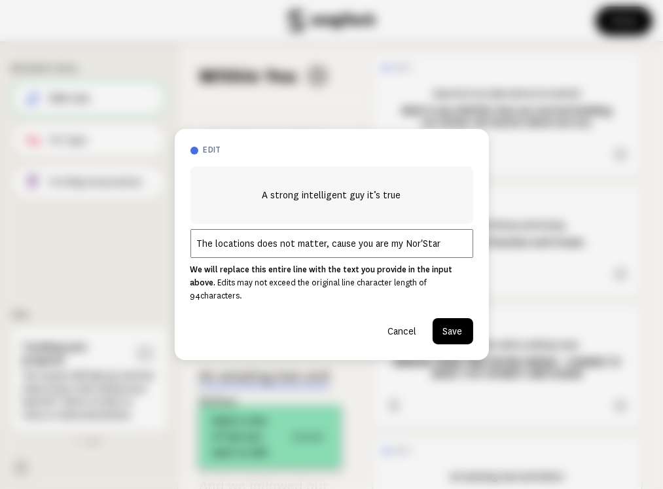
click at [322, 251] on input "The locations does not matter, cause you are my Nor'Star" at bounding box center [331, 243] width 283 height 29
type input "The locations does not matter; cause you are my Nor'Star"
click at [454, 324] on button "Save" at bounding box center [453, 331] width 41 height 26
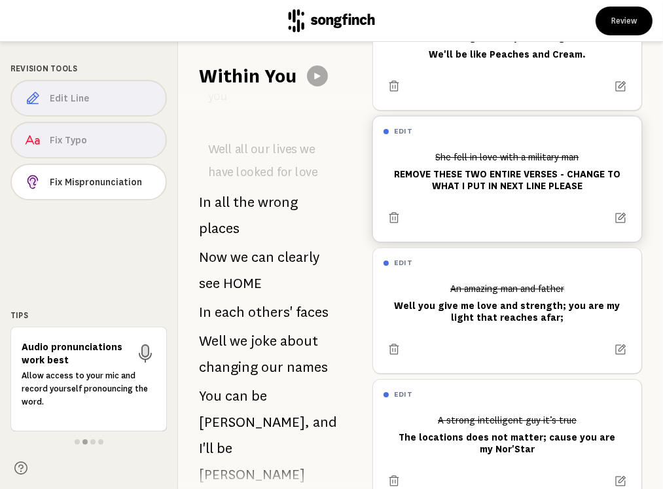
scroll to position [232, 0]
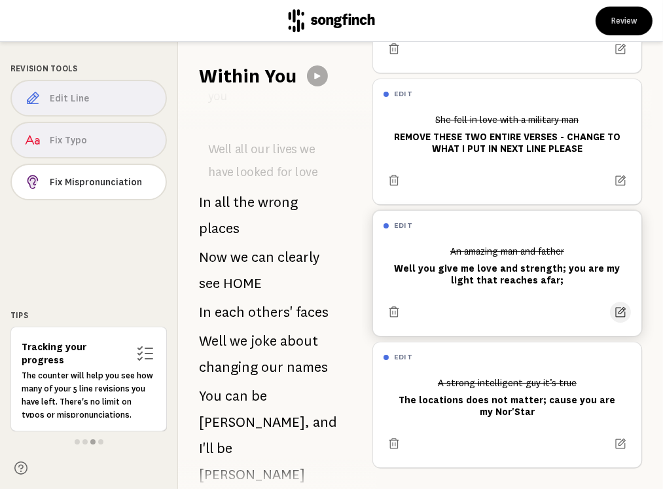
click at [616, 307] on icon at bounding box center [621, 312] width 10 height 10
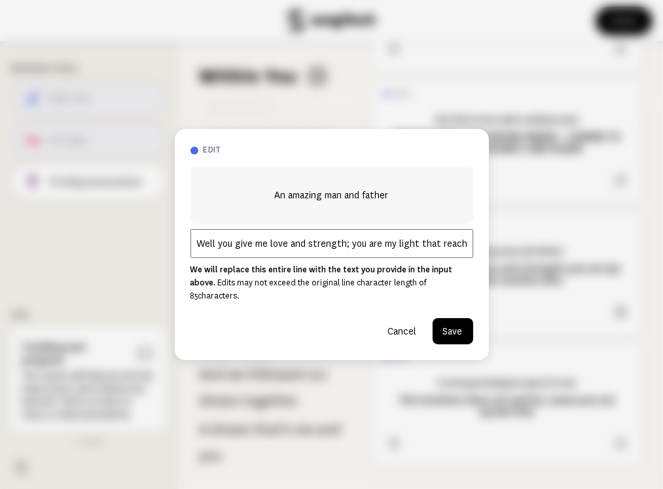
scroll to position [2103, 0]
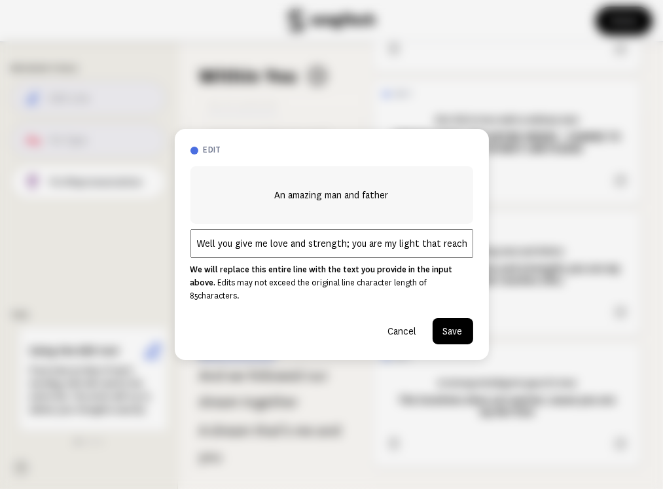
click at [404, 325] on button "Cancel" at bounding box center [403, 331] width 50 height 26
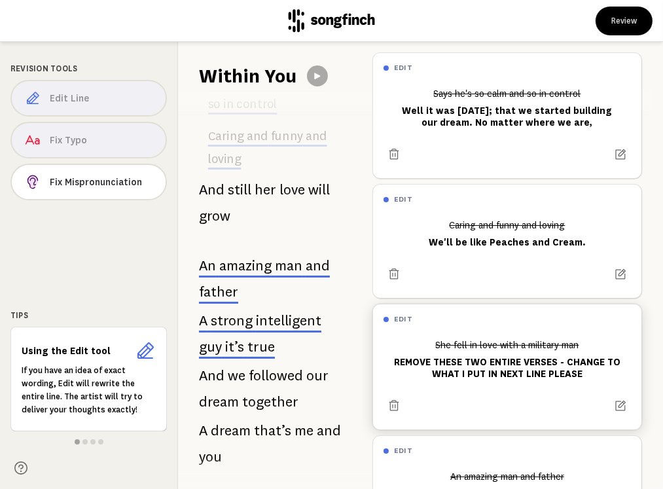
scroll to position [65, 0]
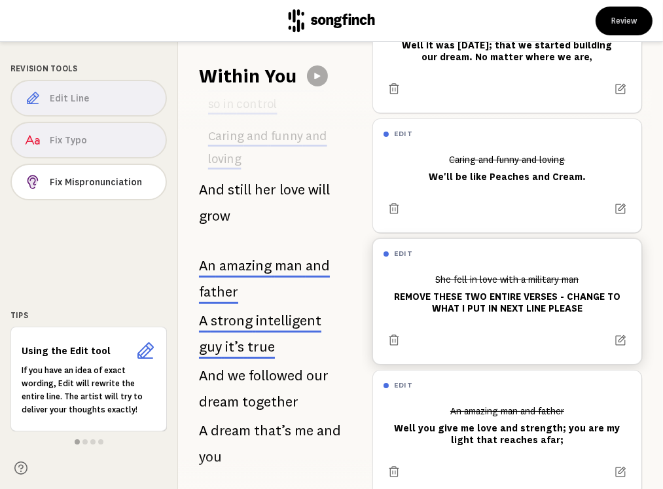
click at [493, 328] on div at bounding box center [507, 334] width 247 height 31
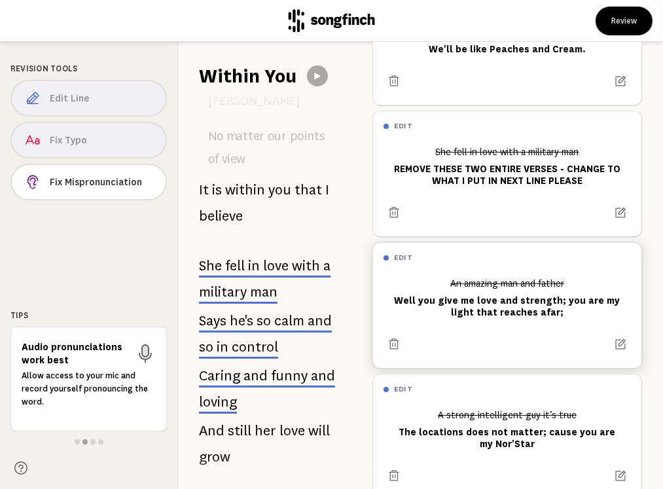
scroll to position [166, 0]
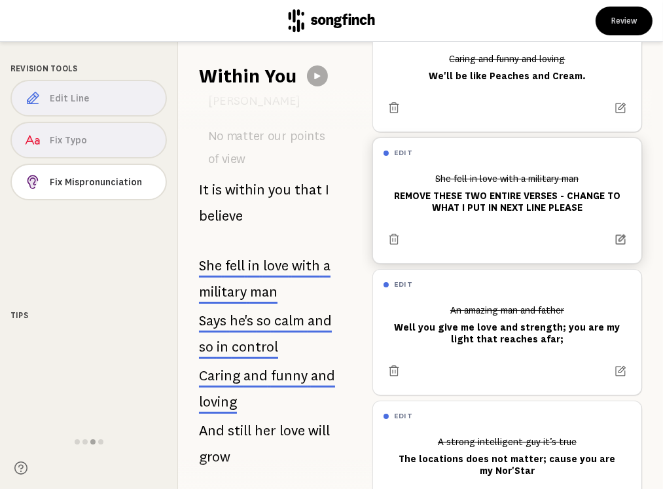
click at [614, 236] on icon at bounding box center [620, 239] width 12 height 12
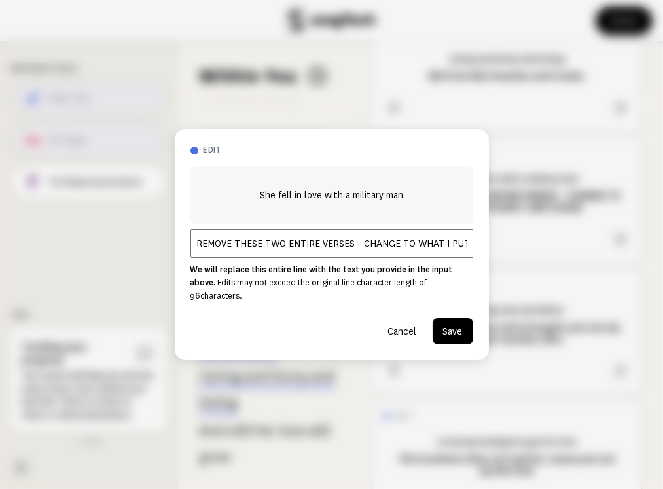
click at [452, 246] on input "REMOVE THESE TWO ENTIRE VERSES - CHANGE TO WHAT I PUT IN NEXT LINE PLEASE" at bounding box center [331, 243] width 283 height 29
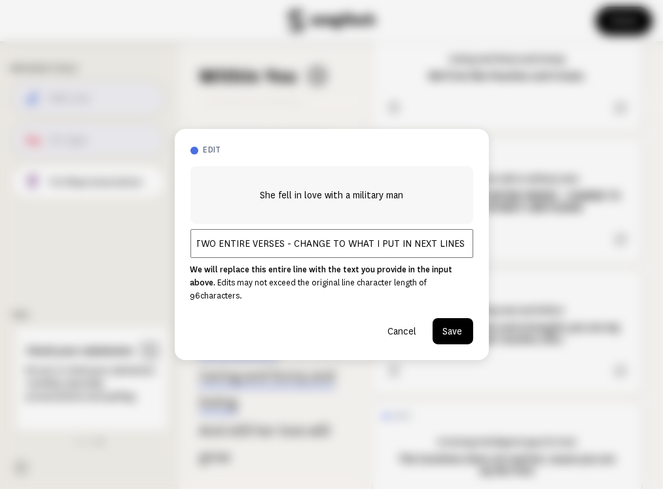
type input "REMOVE THESE TWO ENTIRE VERSES - CHANGE TO WHAT I PUT IN NEXT LINES PLEASE"
click at [442, 320] on button "Save" at bounding box center [453, 331] width 41 height 26
